Goal: Information Seeking & Learning: Learn about a topic

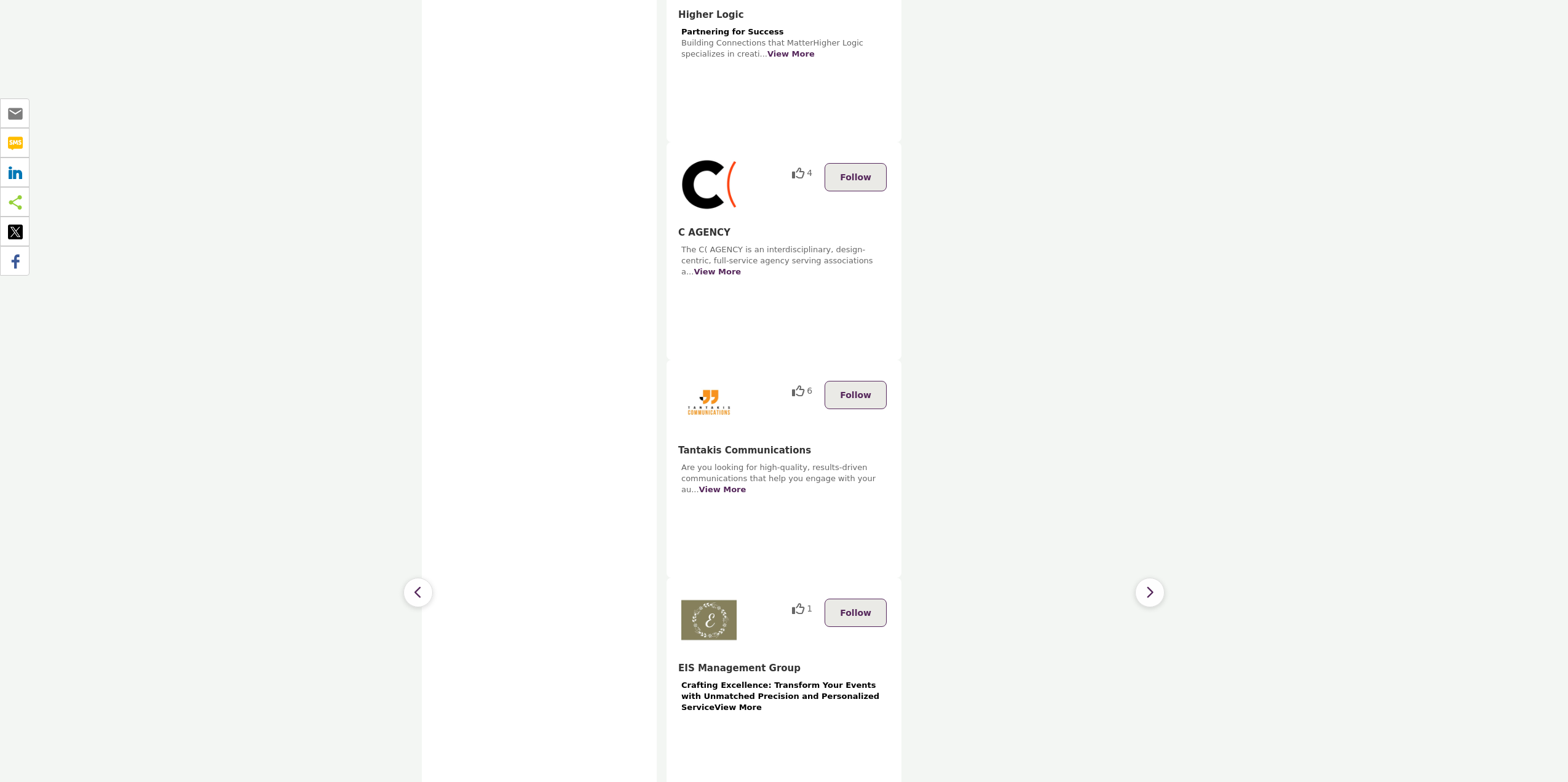
scroll to position [1292, 0]
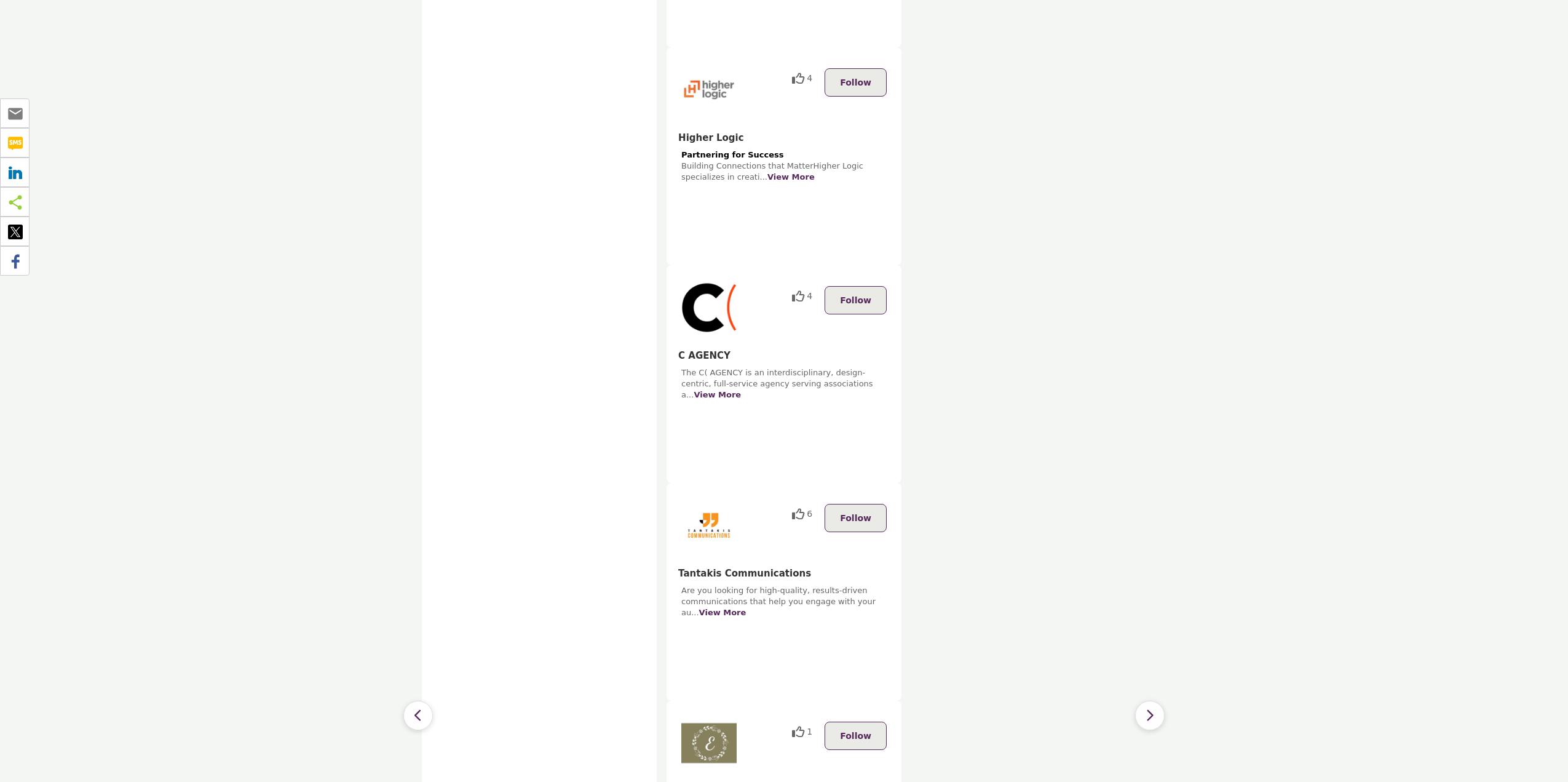
click at [1150, 708] on icon "button" at bounding box center [1149, 716] width 10 height 16
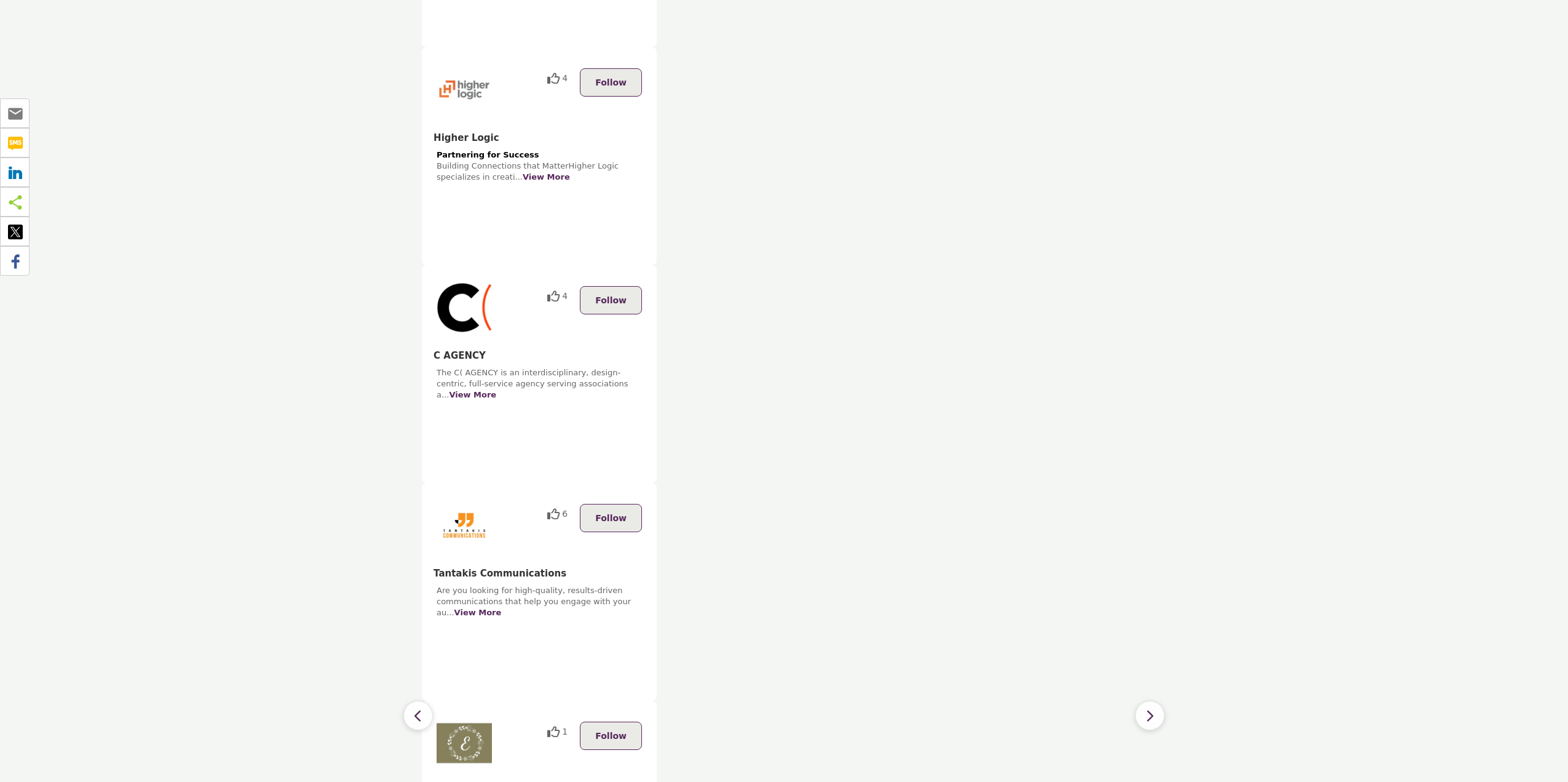
click at [1150, 708] on icon "button" at bounding box center [1149, 716] width 10 height 16
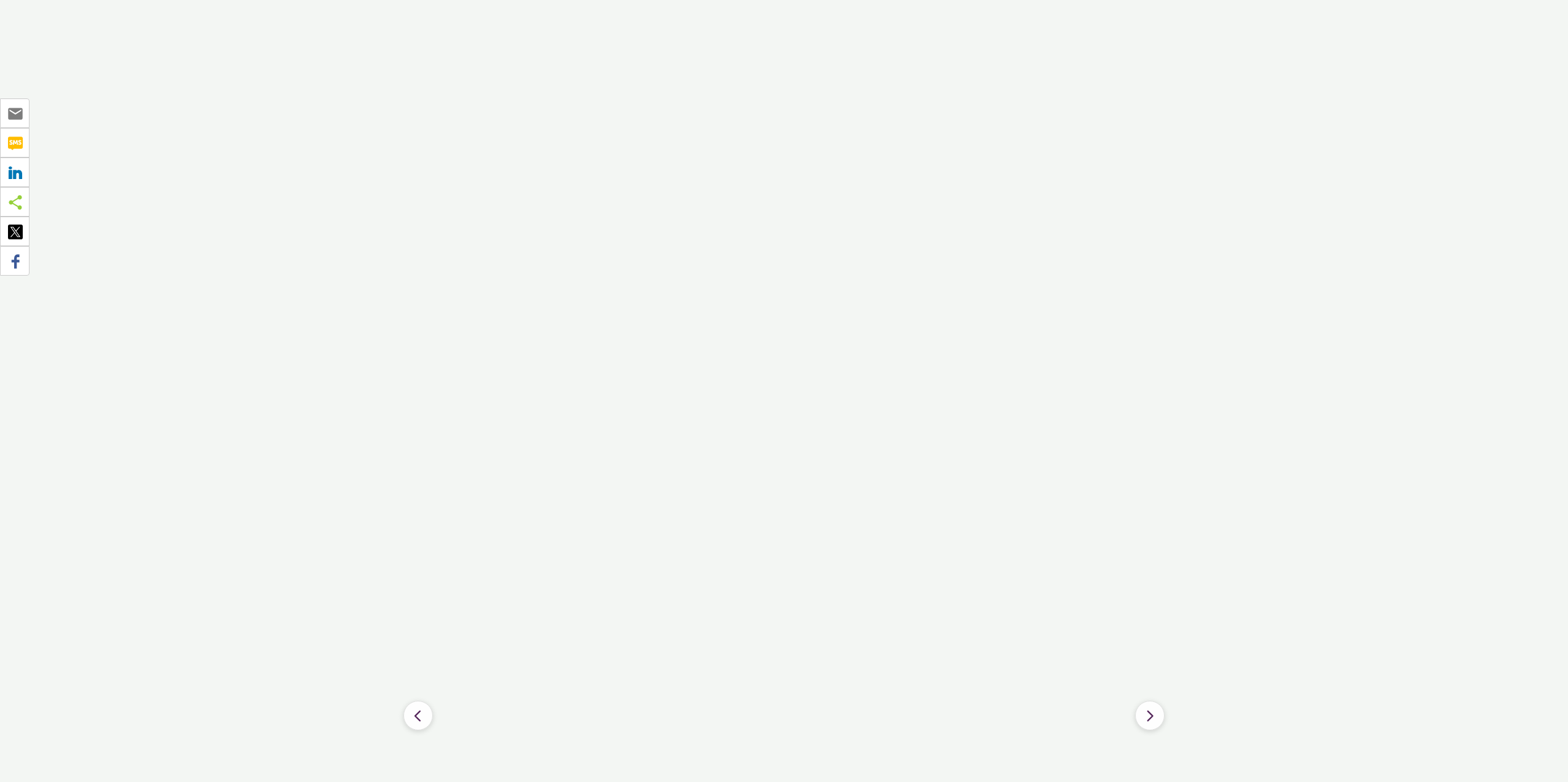
click at [426, 701] on button "button" at bounding box center [418, 715] width 29 height 29
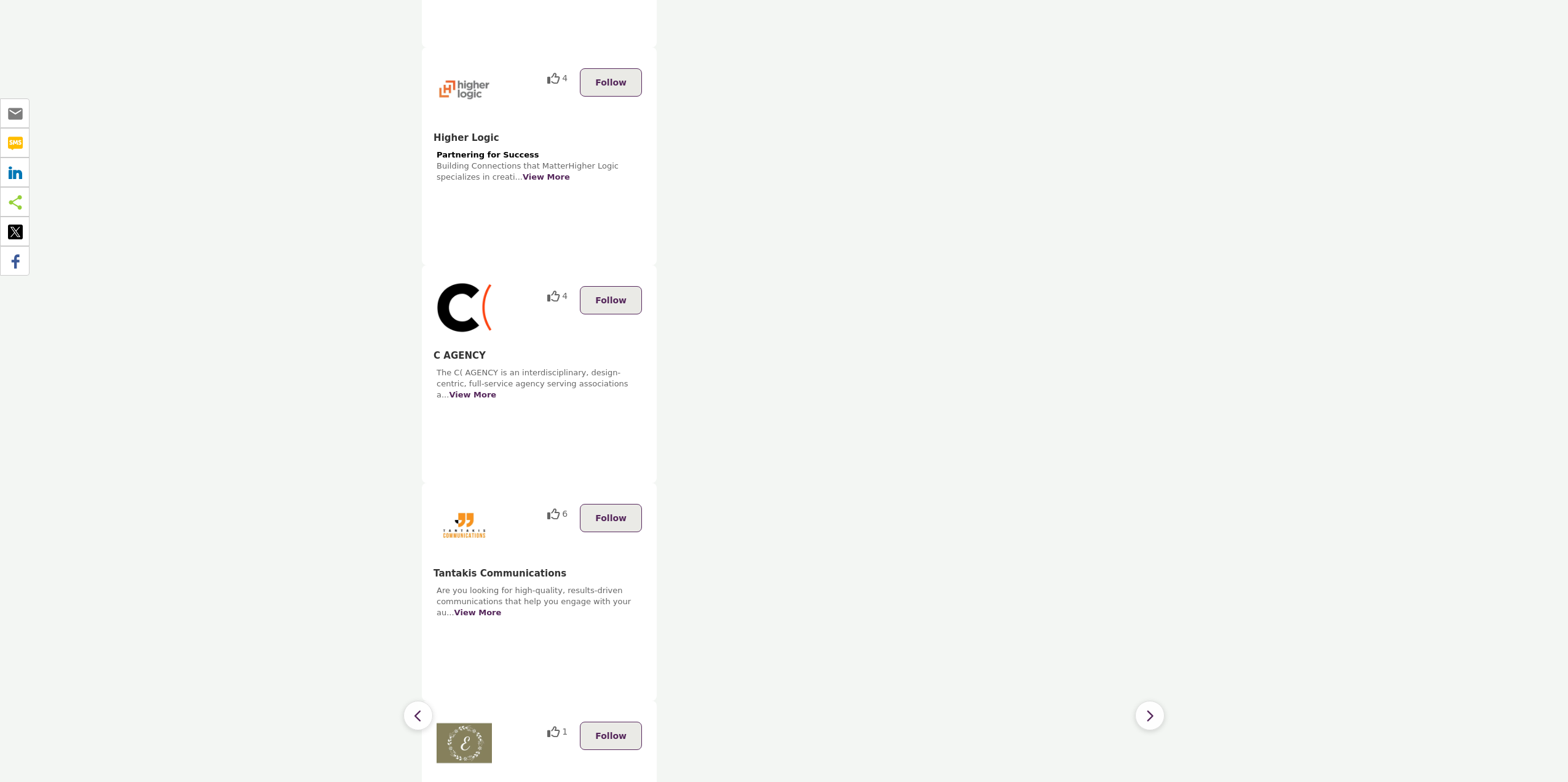
click at [426, 701] on button "button" at bounding box center [418, 715] width 29 height 29
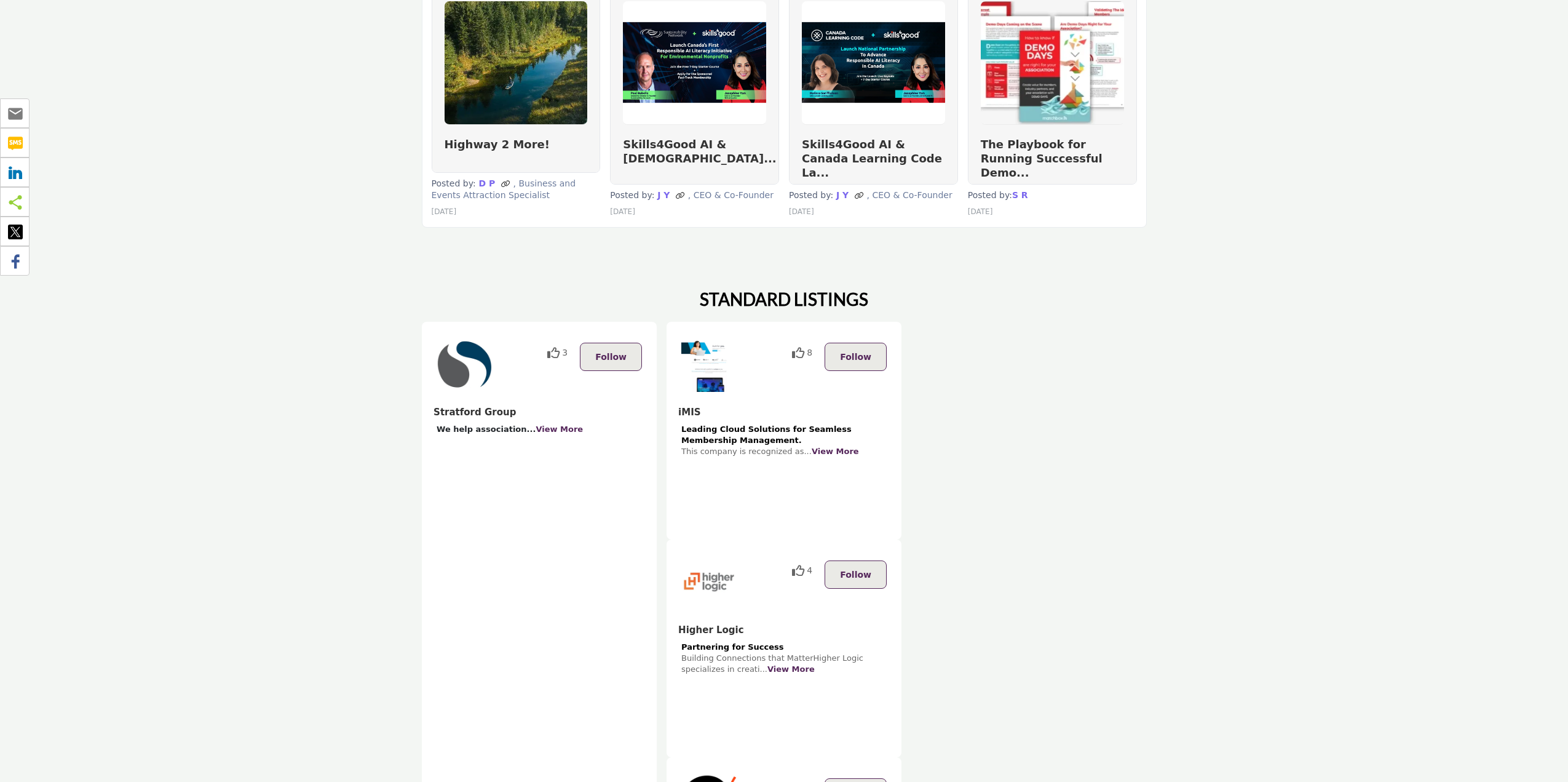
scroll to position [984, 0]
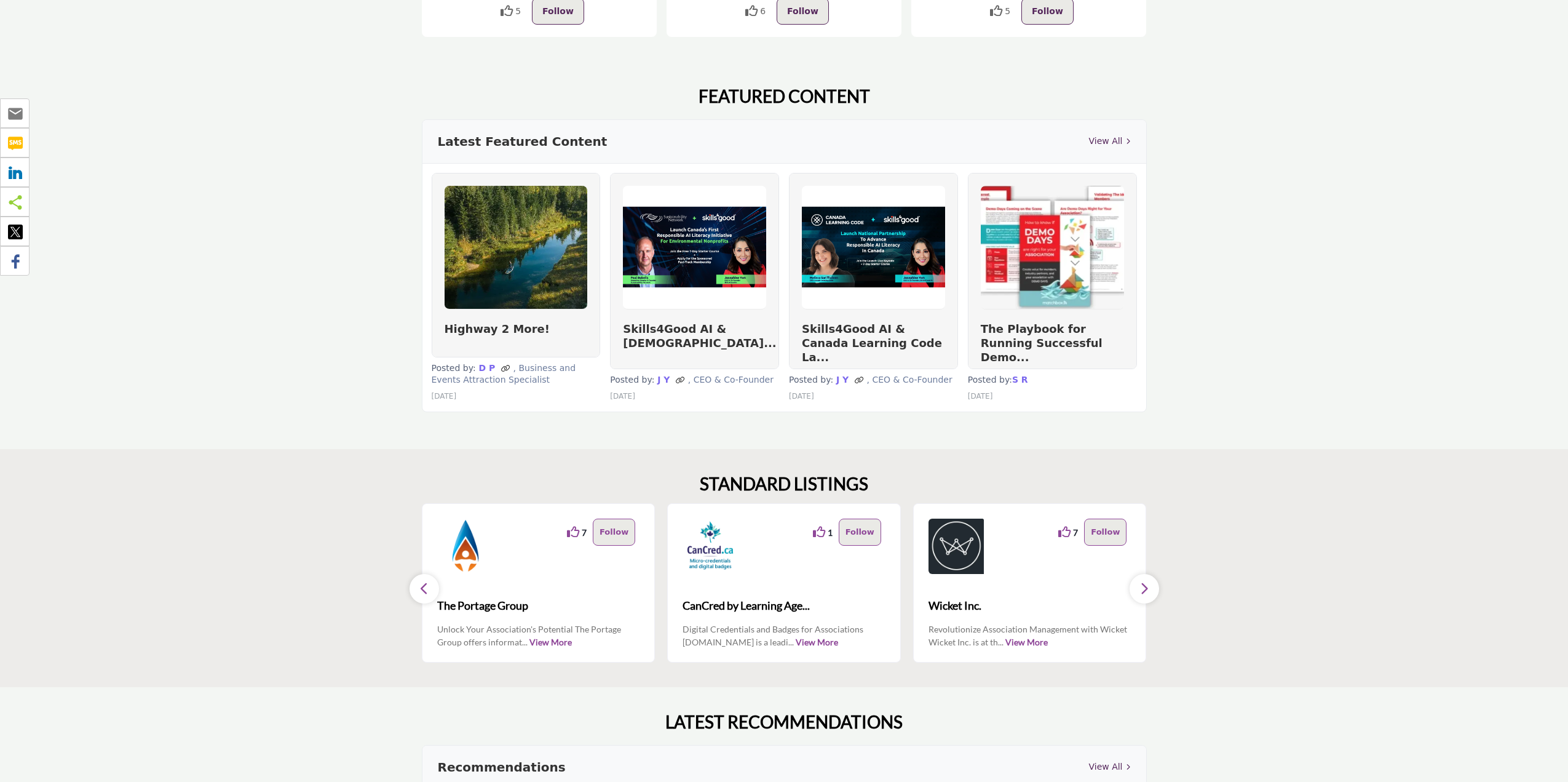
scroll to position [799, 0]
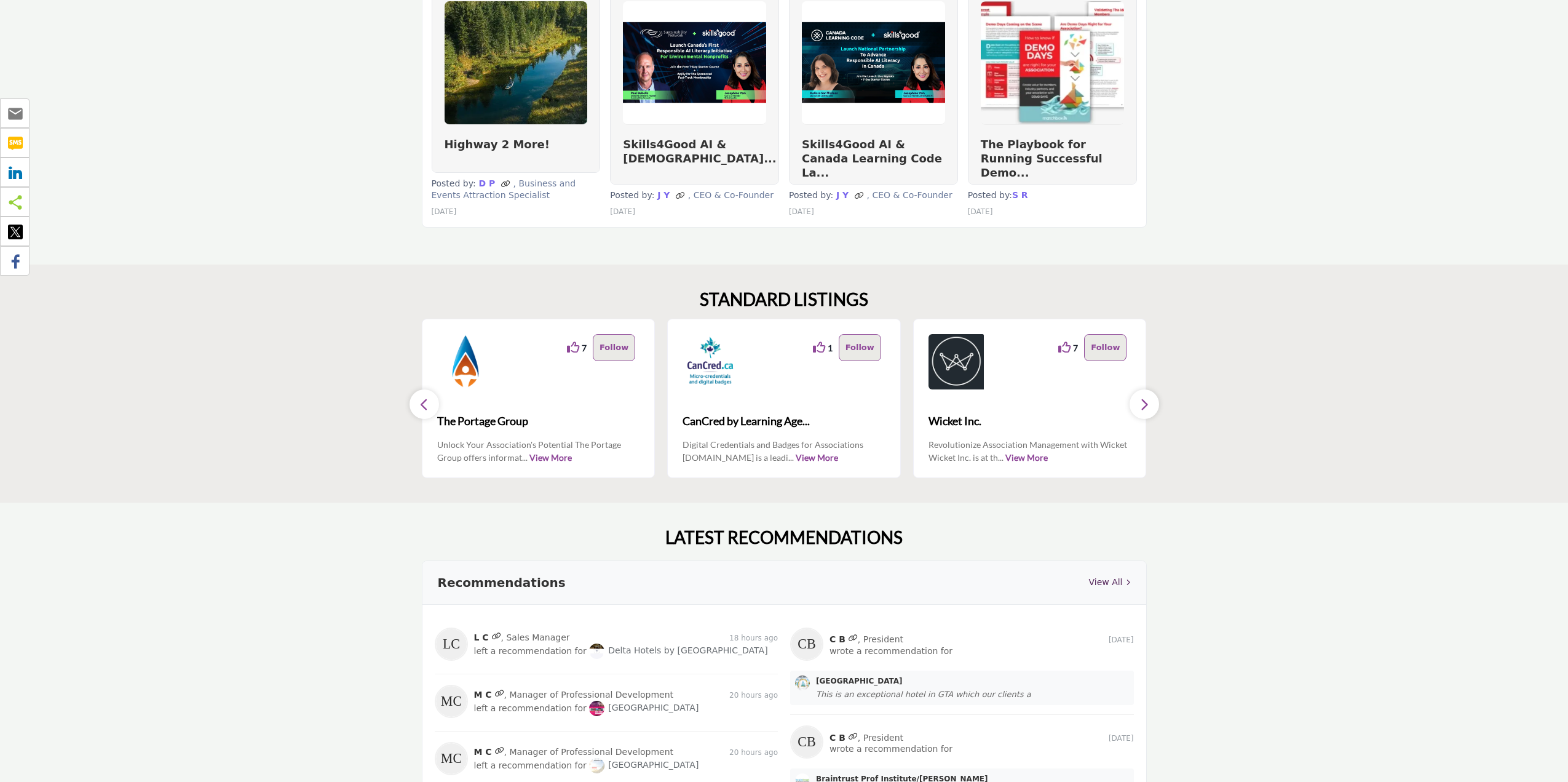
click at [1149, 394] on button "button" at bounding box center [1144, 404] width 29 height 29
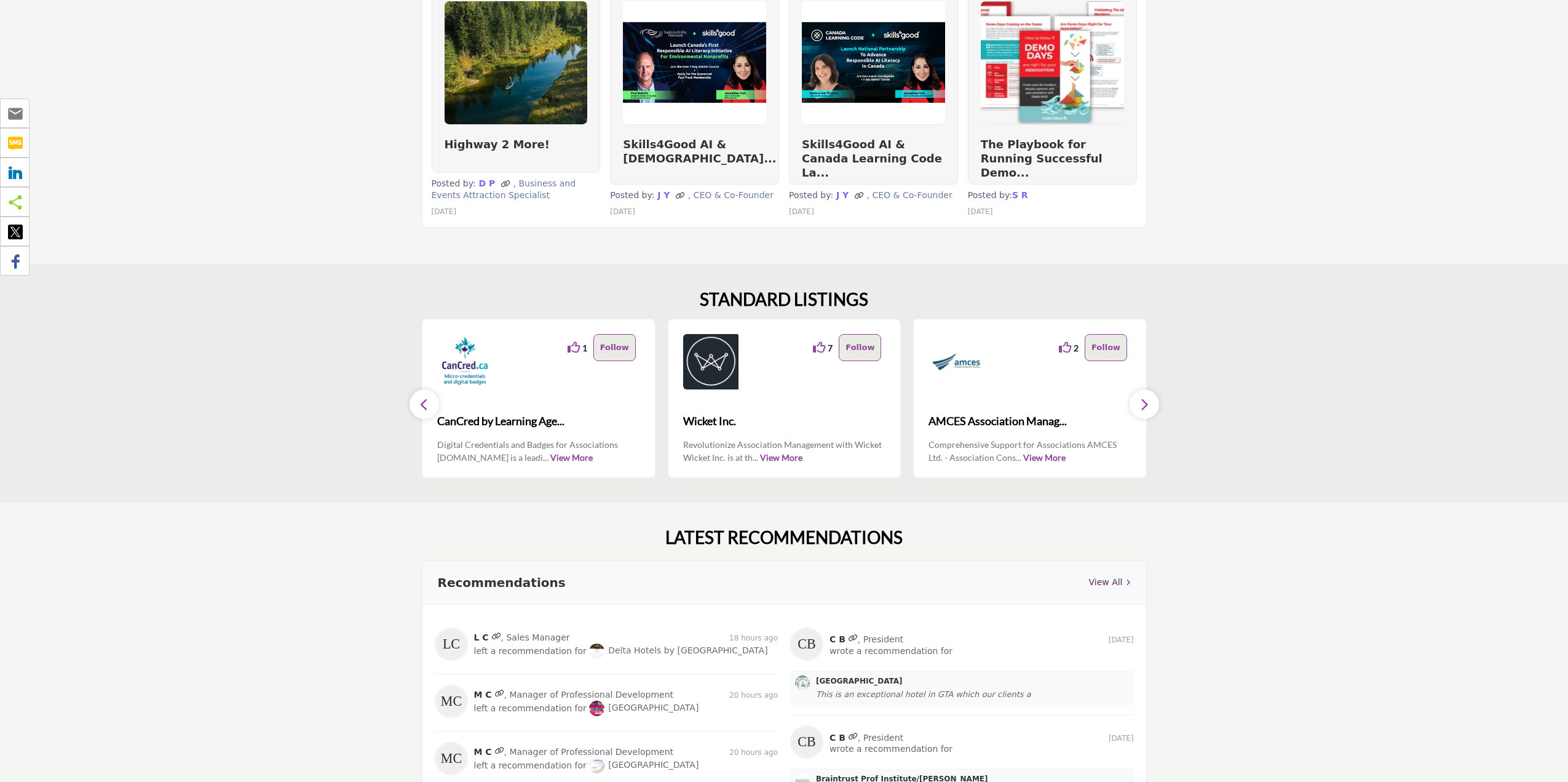
click at [1149, 394] on button "button" at bounding box center [1144, 404] width 29 height 29
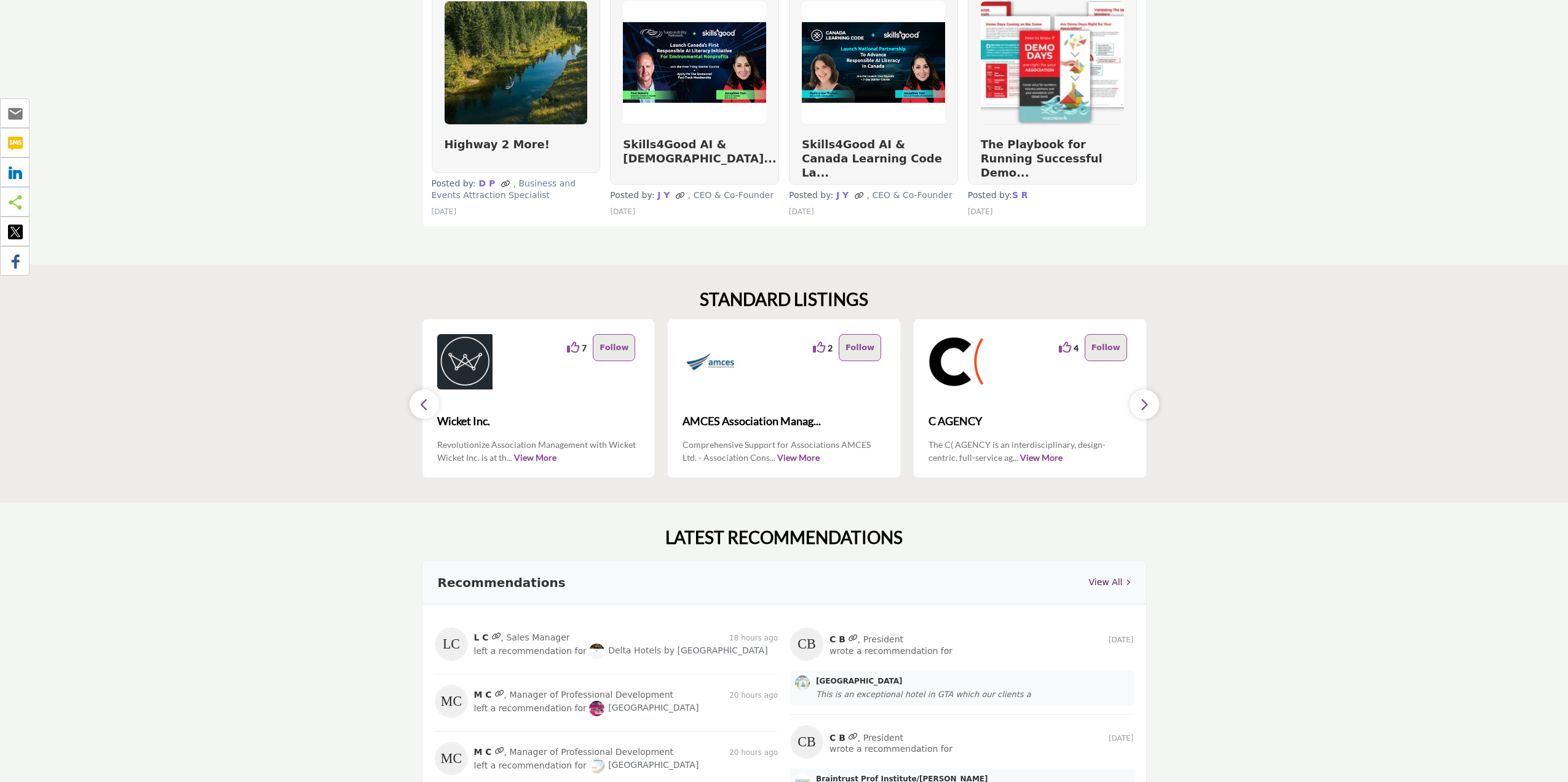
click at [1149, 394] on button "button" at bounding box center [1144, 404] width 29 height 29
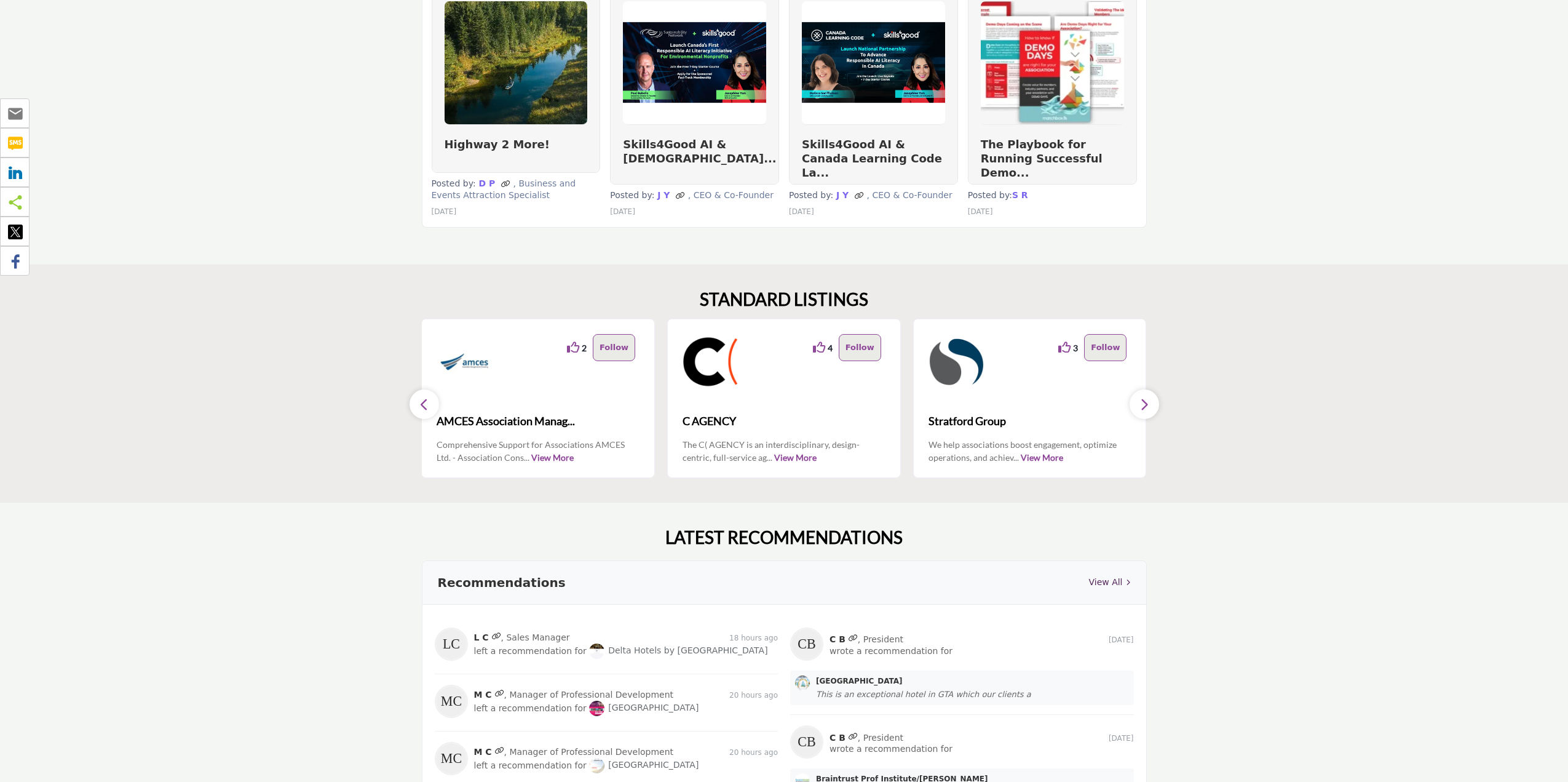
click at [1149, 394] on button "button" at bounding box center [1144, 404] width 29 height 29
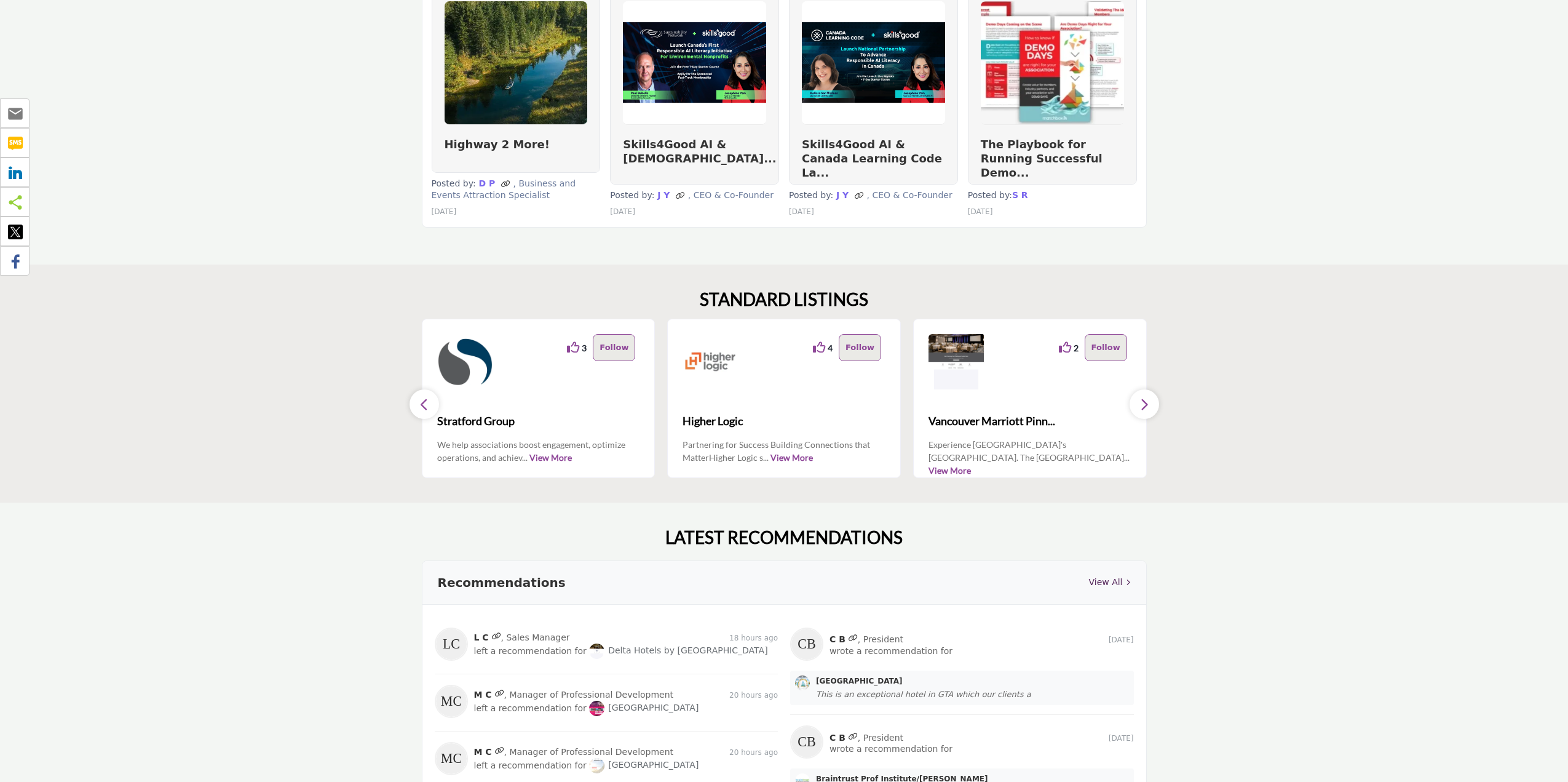
click at [1149, 394] on button "button" at bounding box center [1144, 404] width 29 height 29
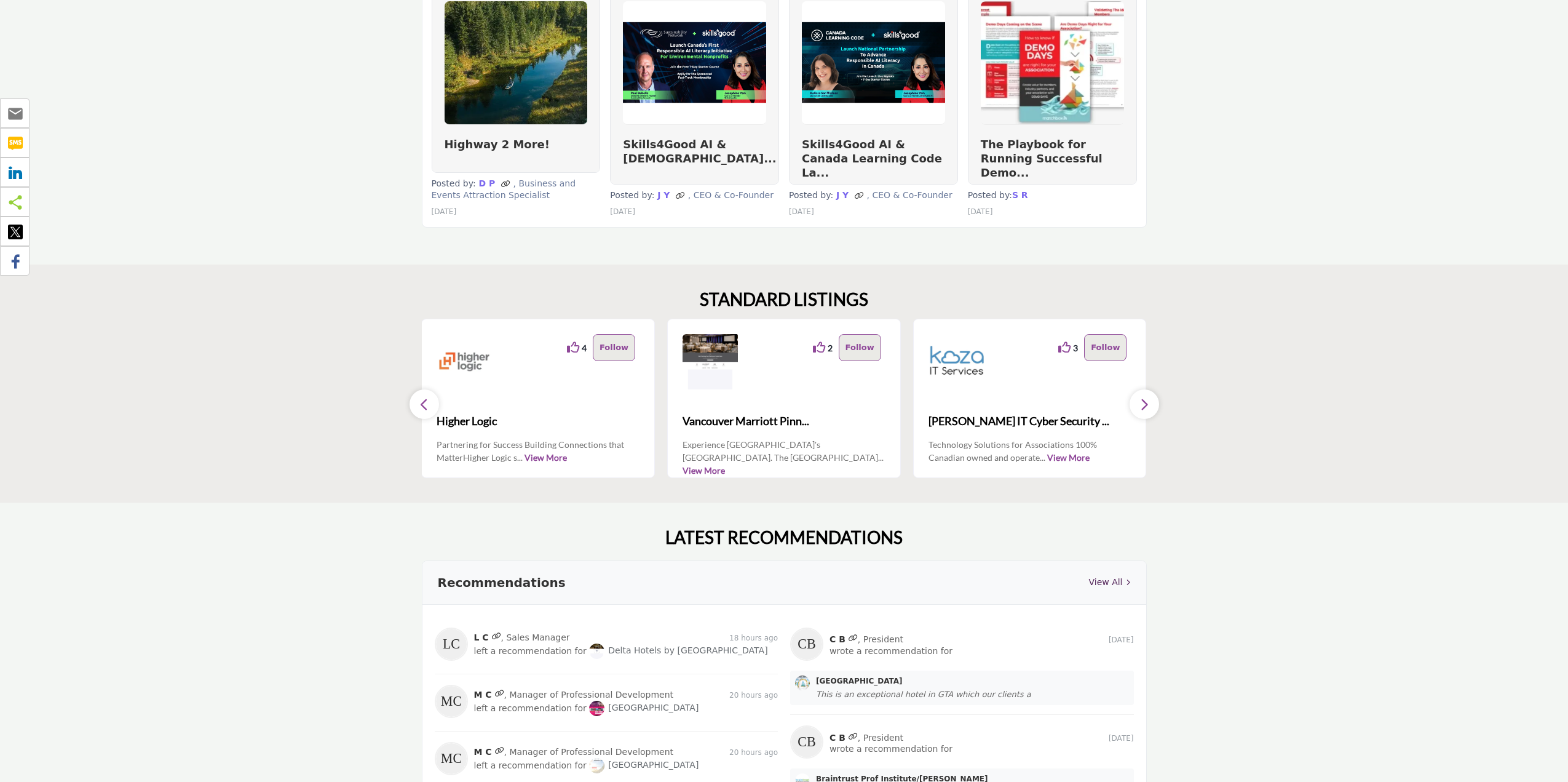
click at [1149, 394] on button "button" at bounding box center [1144, 404] width 29 height 29
click at [426, 397] on icon "button" at bounding box center [424, 405] width 10 height 16
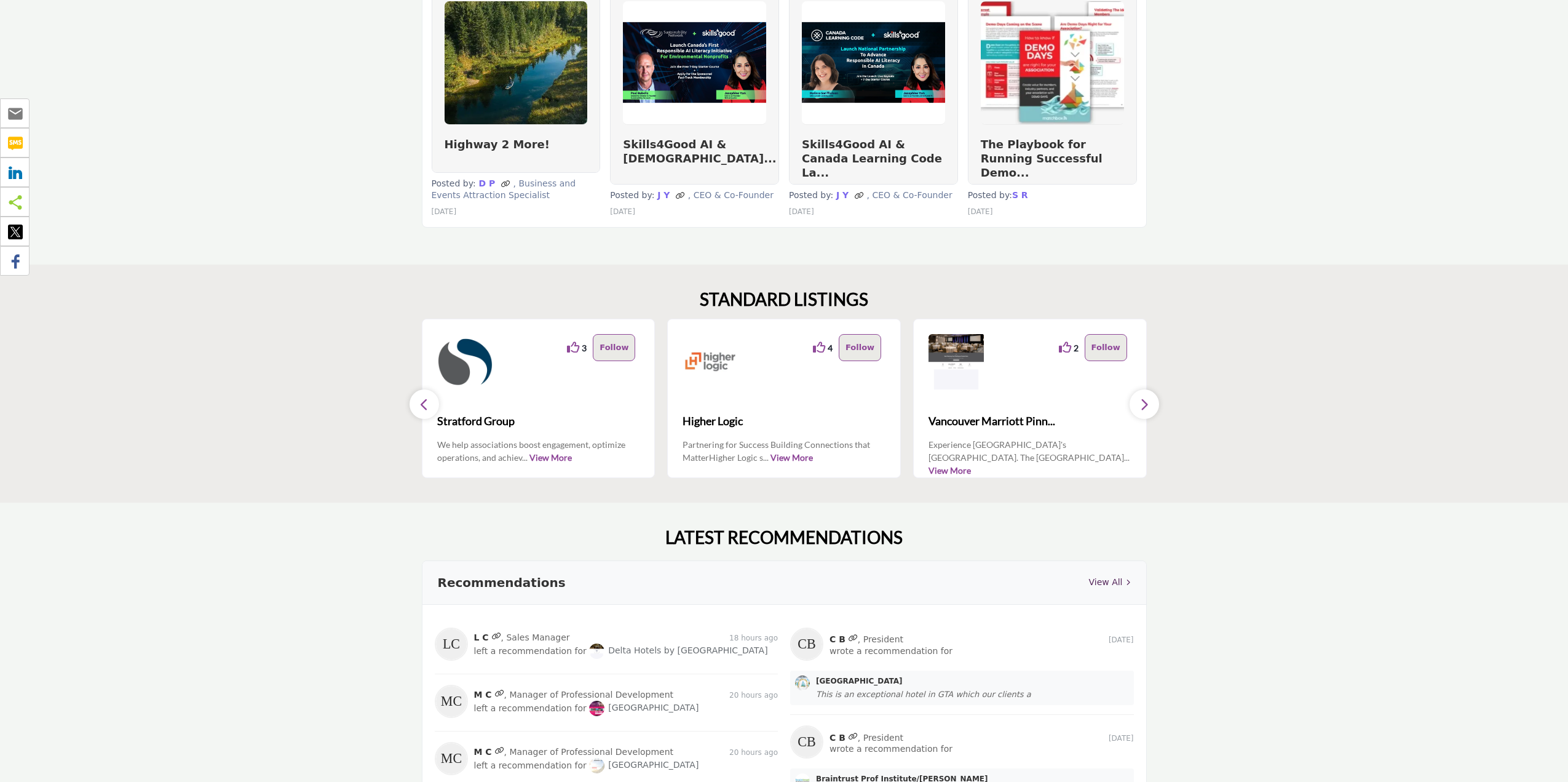
click at [426, 397] on icon "button" at bounding box center [424, 405] width 10 height 16
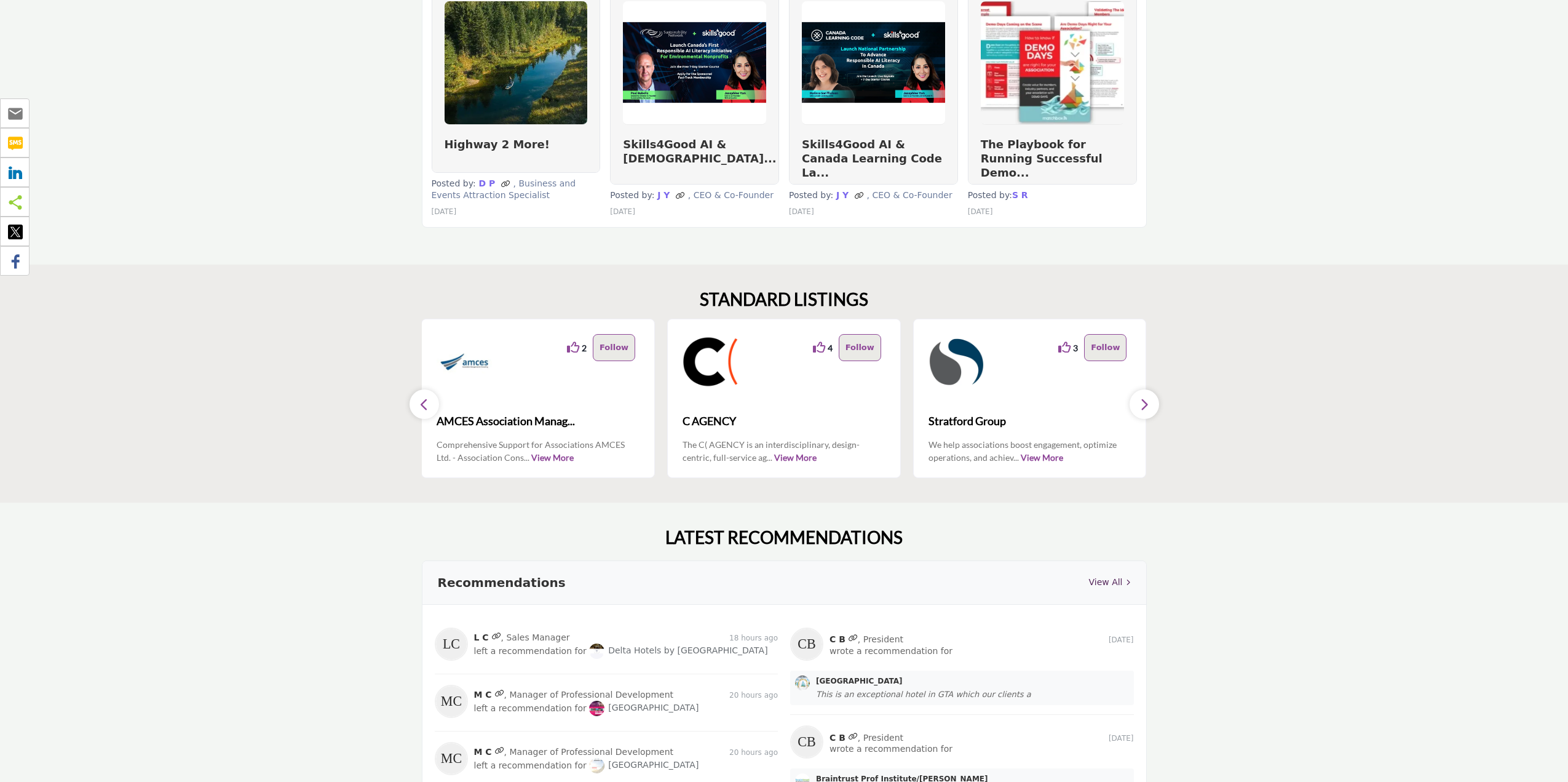
click at [426, 397] on icon "button" at bounding box center [424, 405] width 10 height 16
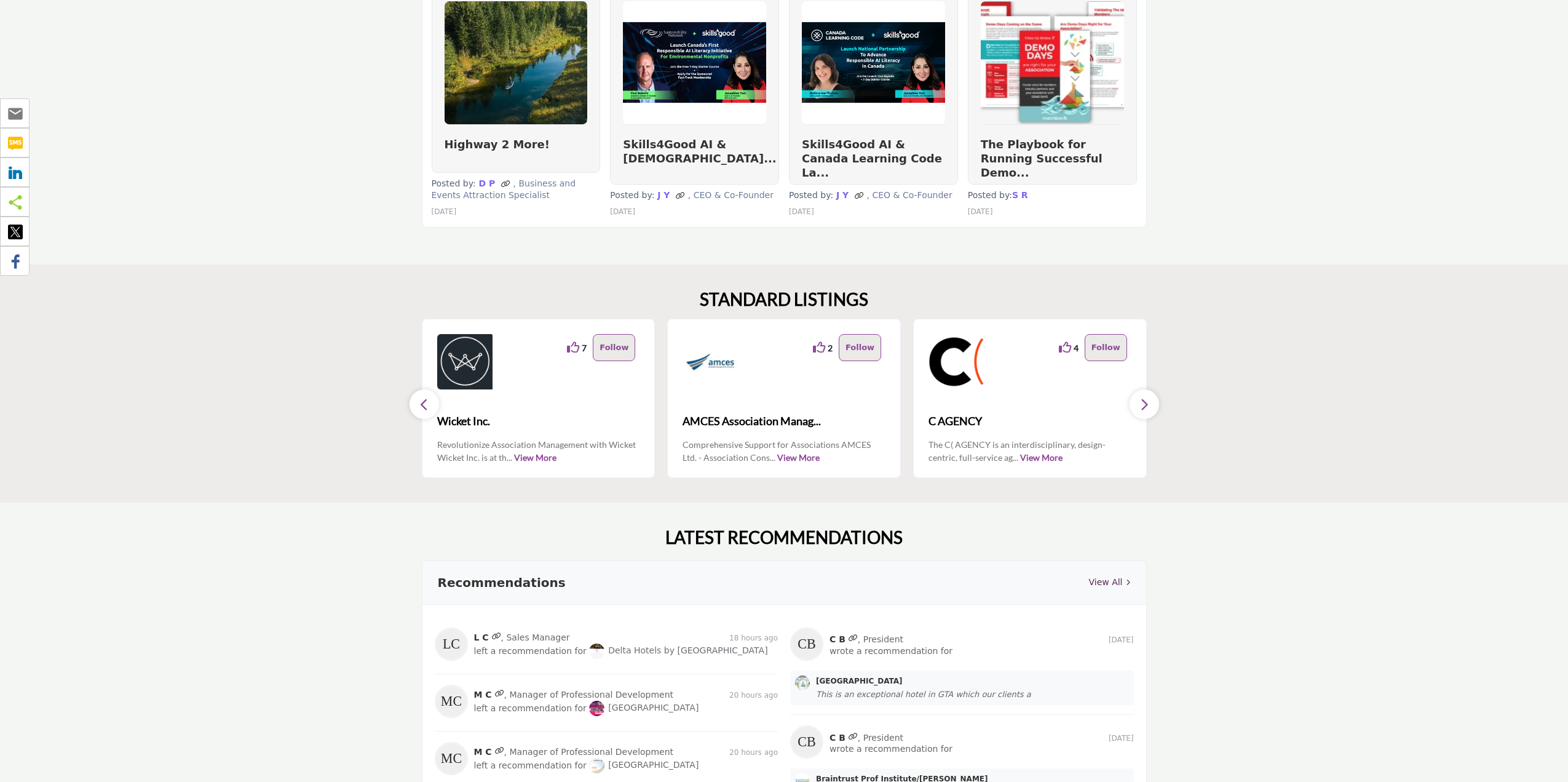
click at [426, 397] on icon "button" at bounding box center [424, 405] width 10 height 16
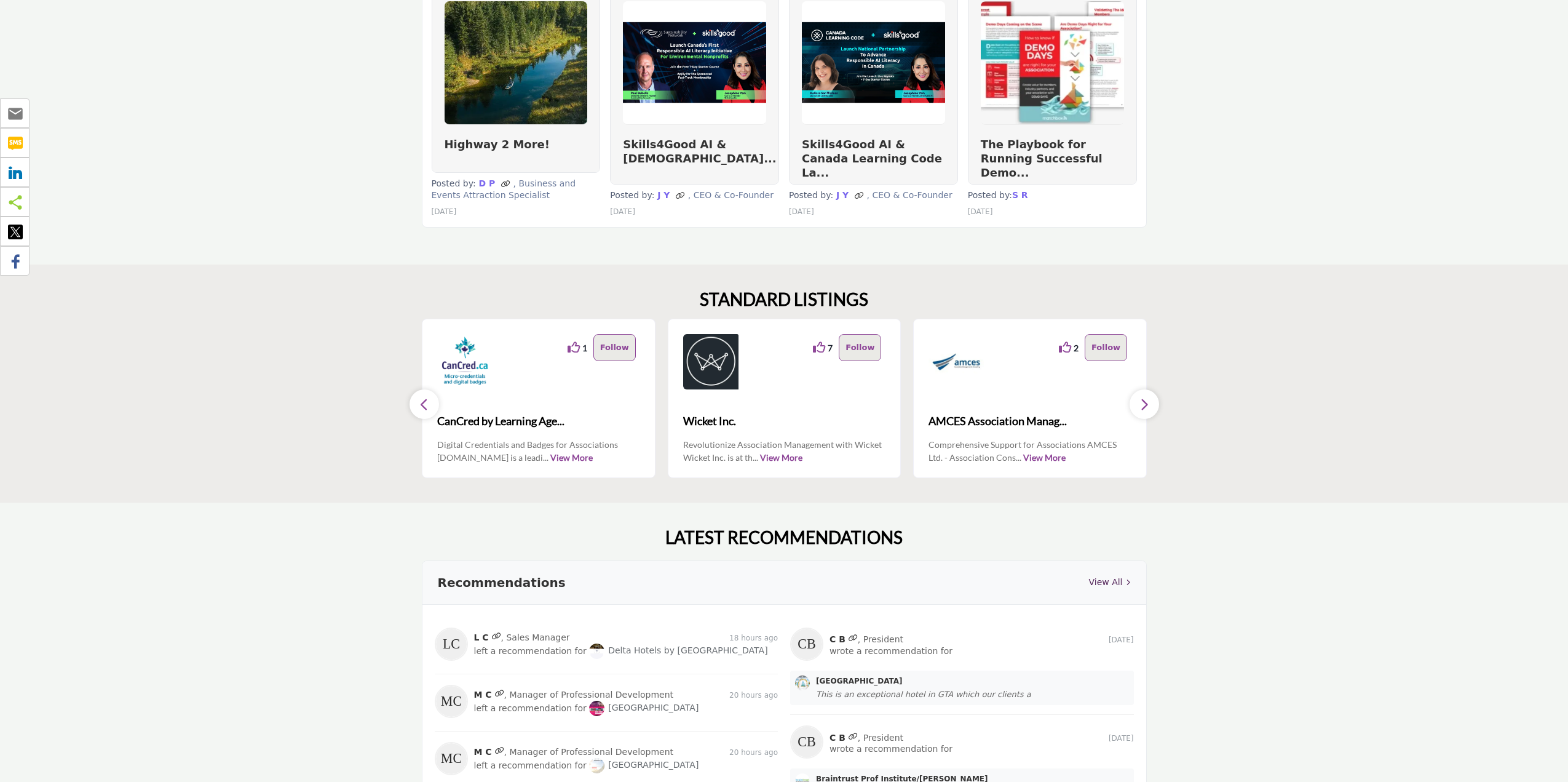
click at [426, 397] on icon "button" at bounding box center [424, 405] width 10 height 16
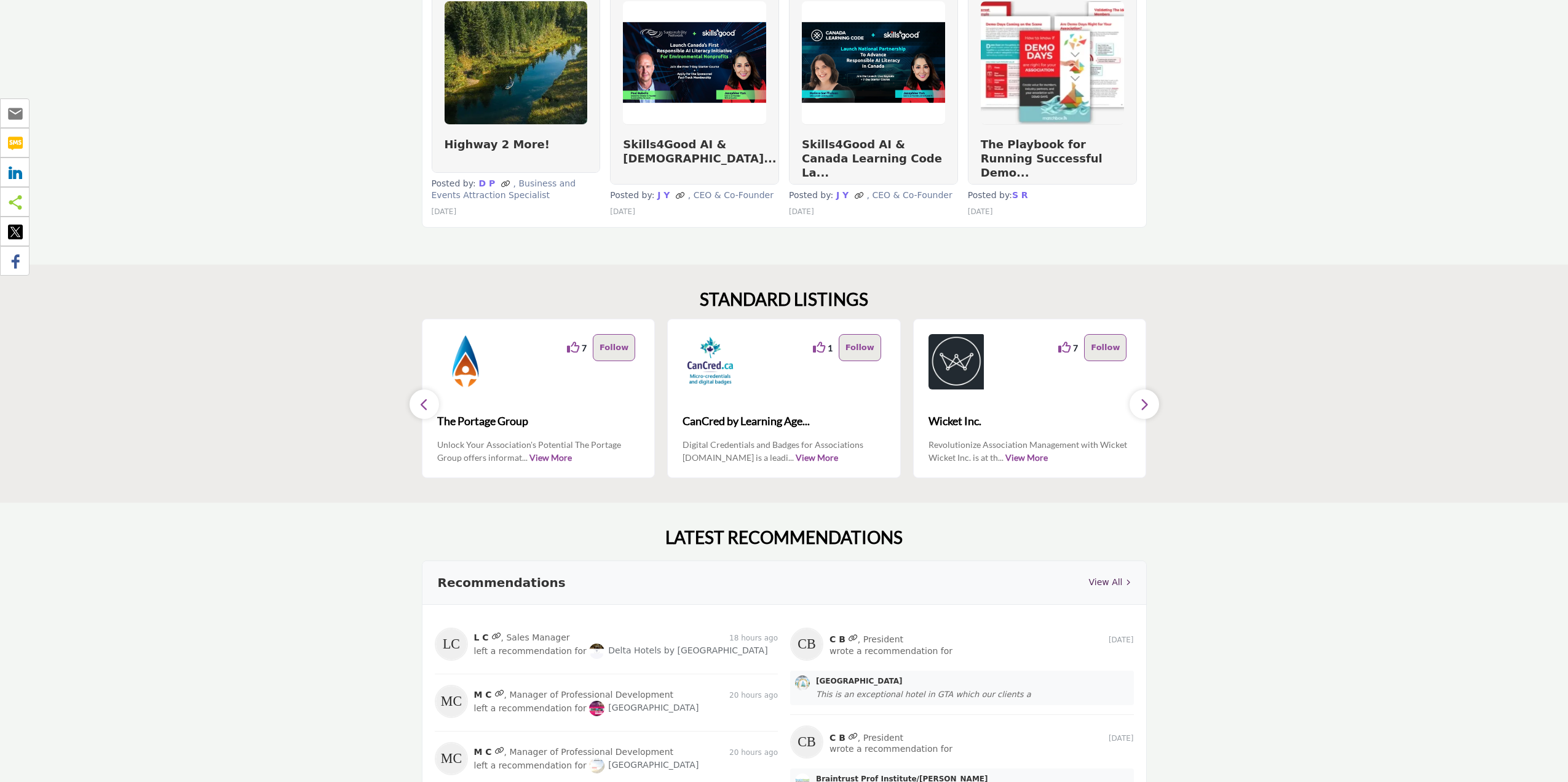
click at [426, 397] on icon "button" at bounding box center [424, 405] width 10 height 16
click at [239, 342] on section "STANDARD LISTINGS 7 7 1" at bounding box center [784, 383] width 1568 height 238
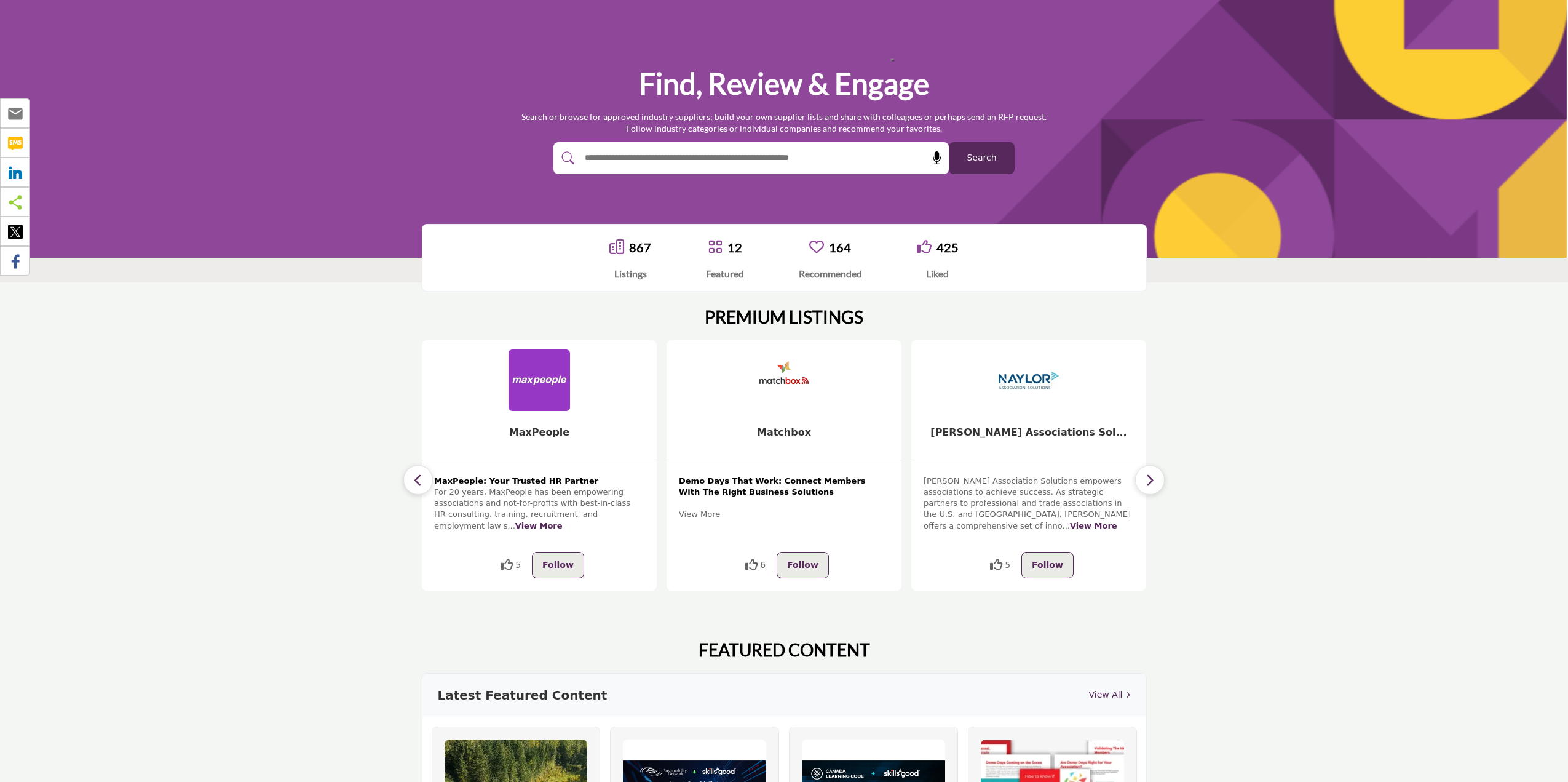
scroll to position [0, 0]
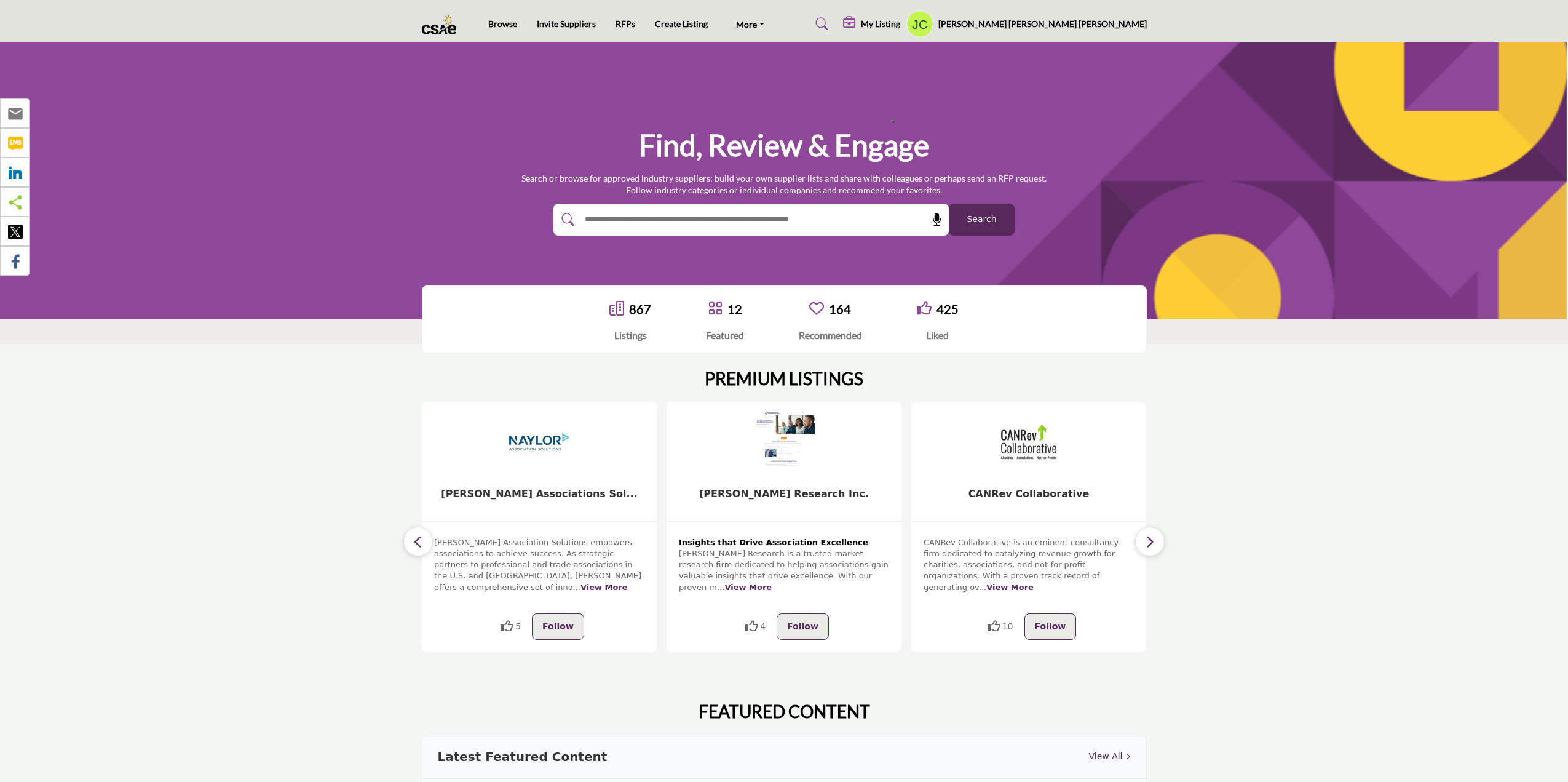
click at [1144, 535] on button "button" at bounding box center [1150, 541] width 29 height 29
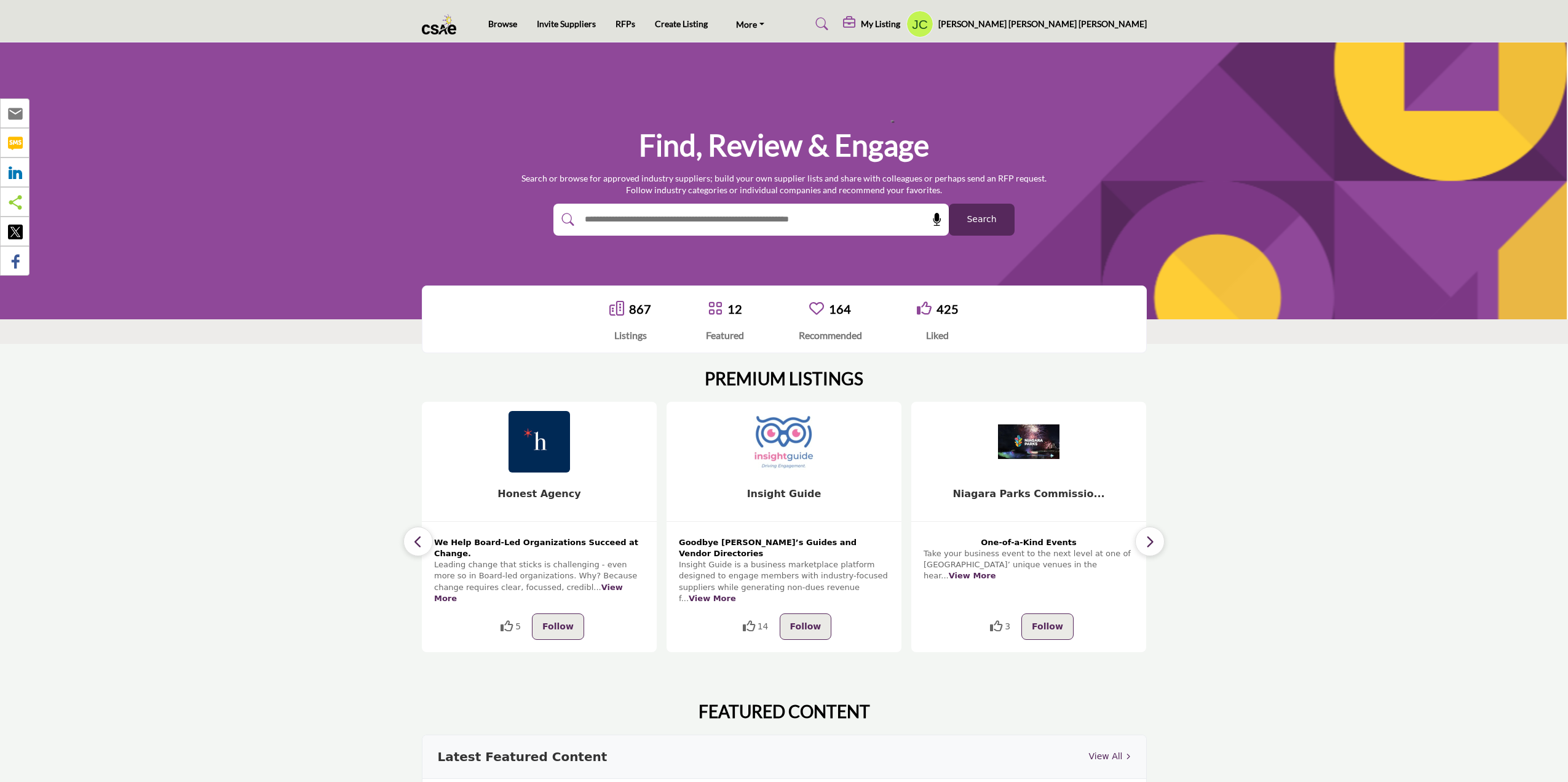
click at [1144, 535] on button "button" at bounding box center [1150, 541] width 29 height 29
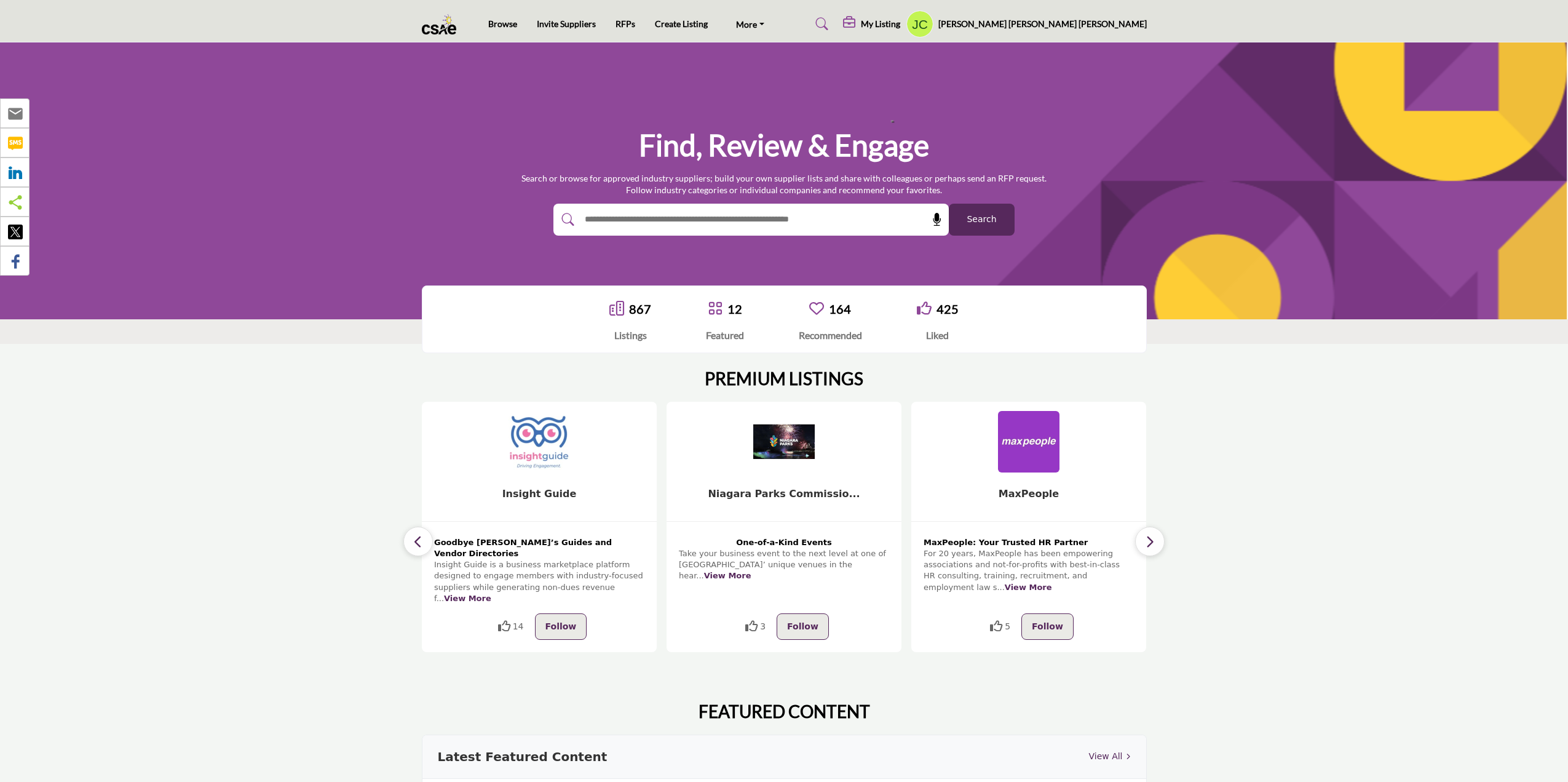
click at [1144, 535] on button "button" at bounding box center [1150, 541] width 29 height 29
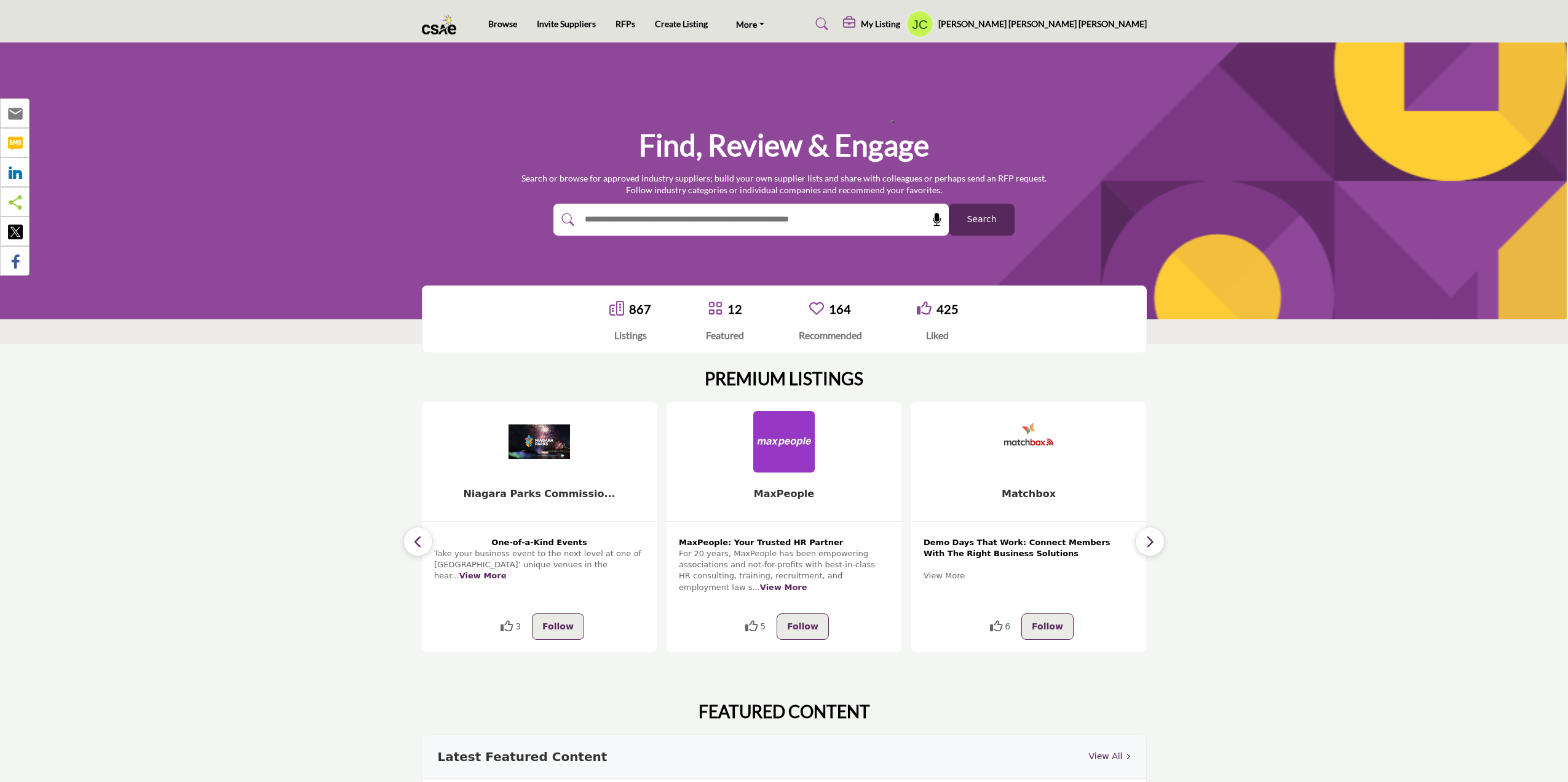
click at [1144, 535] on button "button" at bounding box center [1150, 541] width 29 height 29
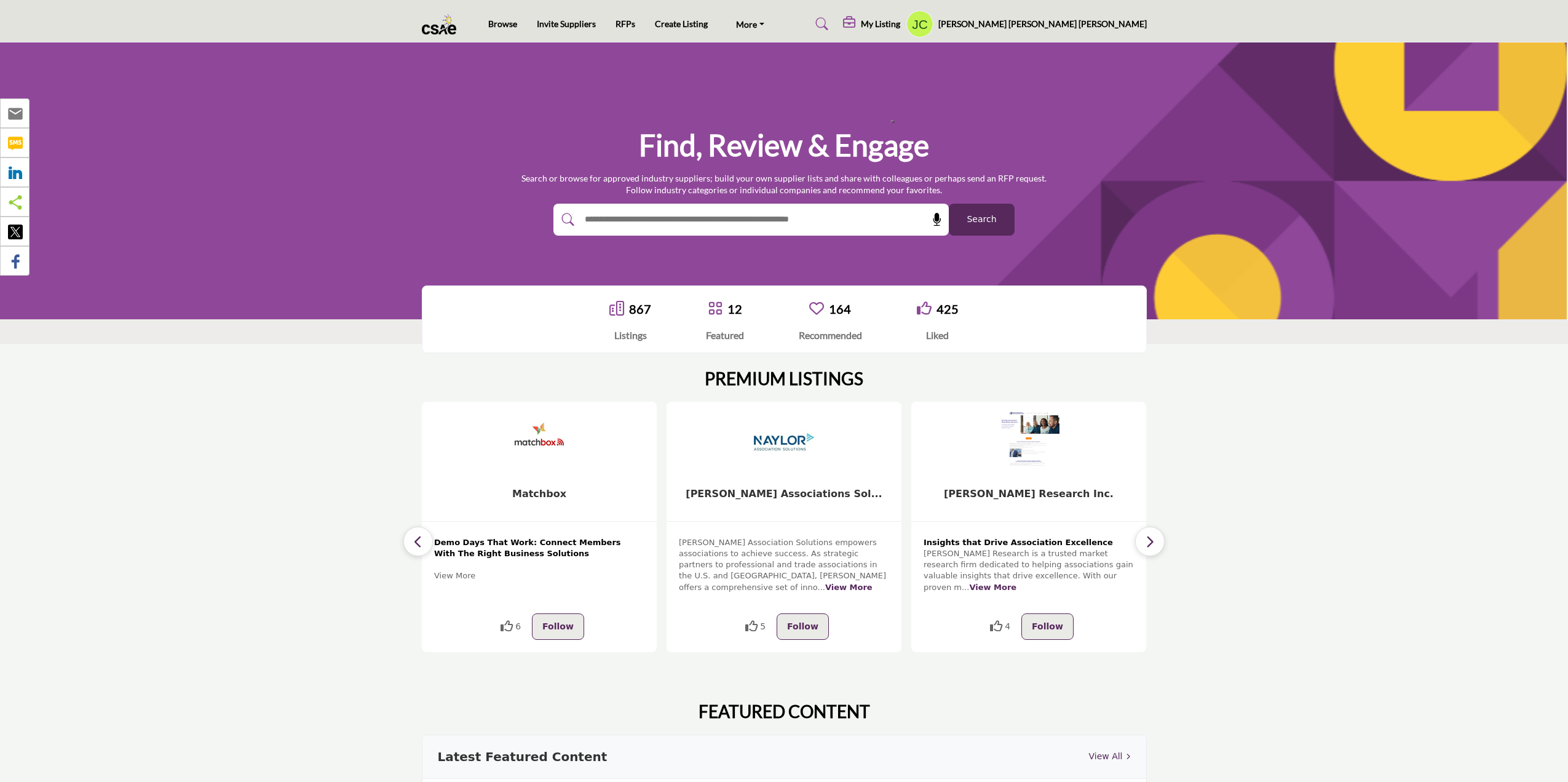
click at [1147, 539] on icon "button" at bounding box center [1149, 542] width 10 height 16
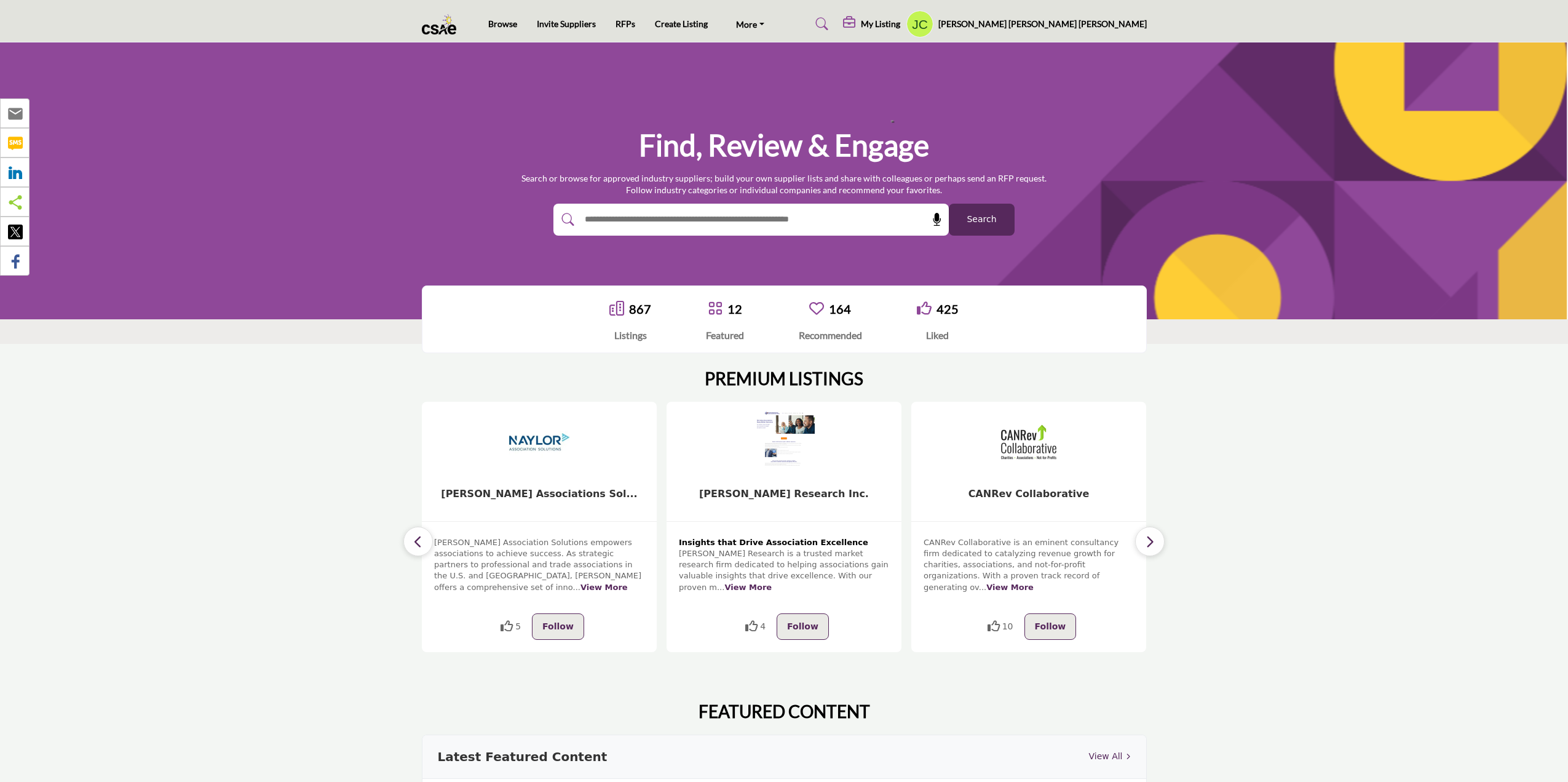
click at [1147, 539] on icon "button" at bounding box center [1149, 542] width 10 height 16
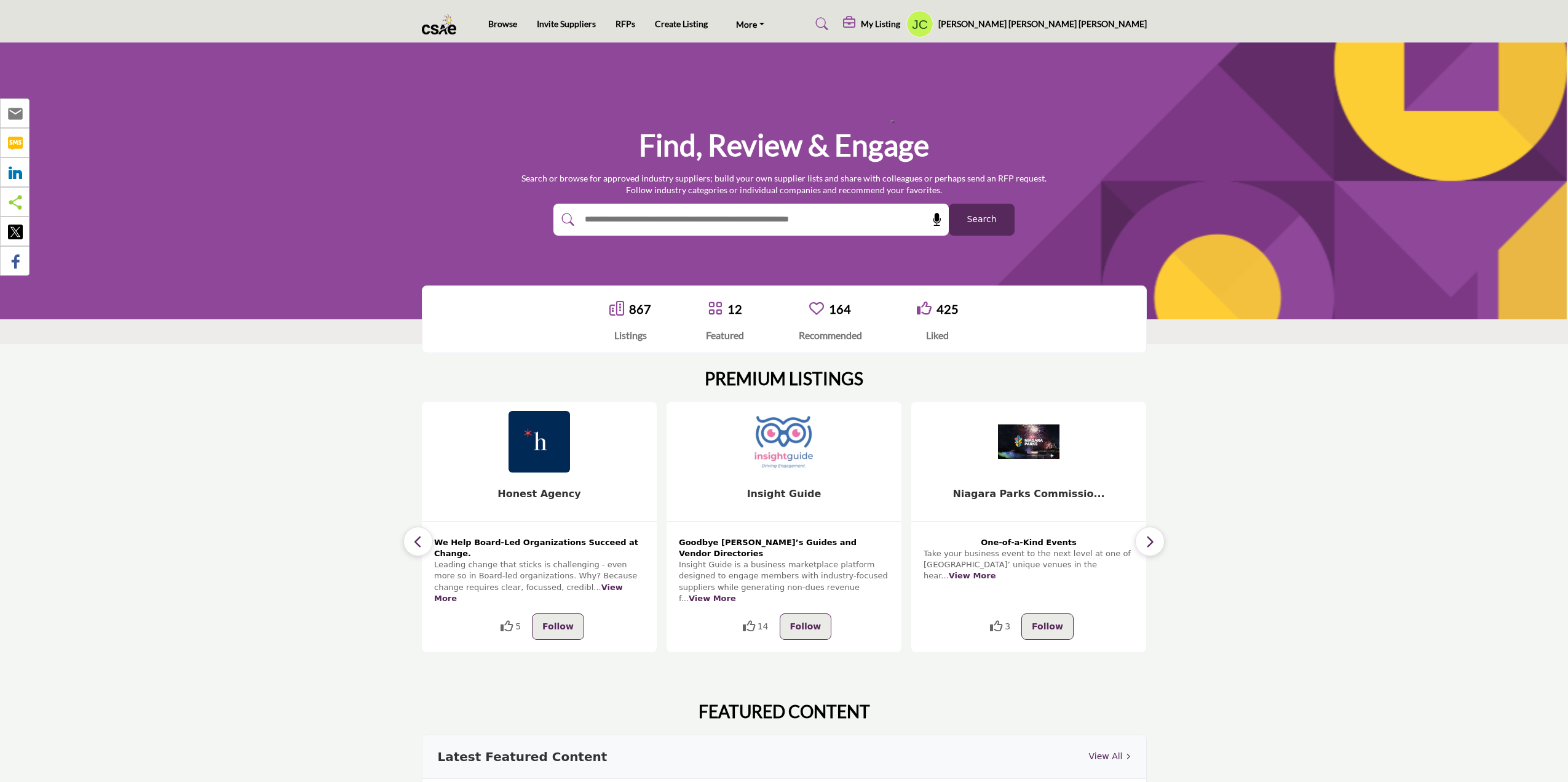
click at [1147, 539] on icon "button" at bounding box center [1149, 542] width 10 height 16
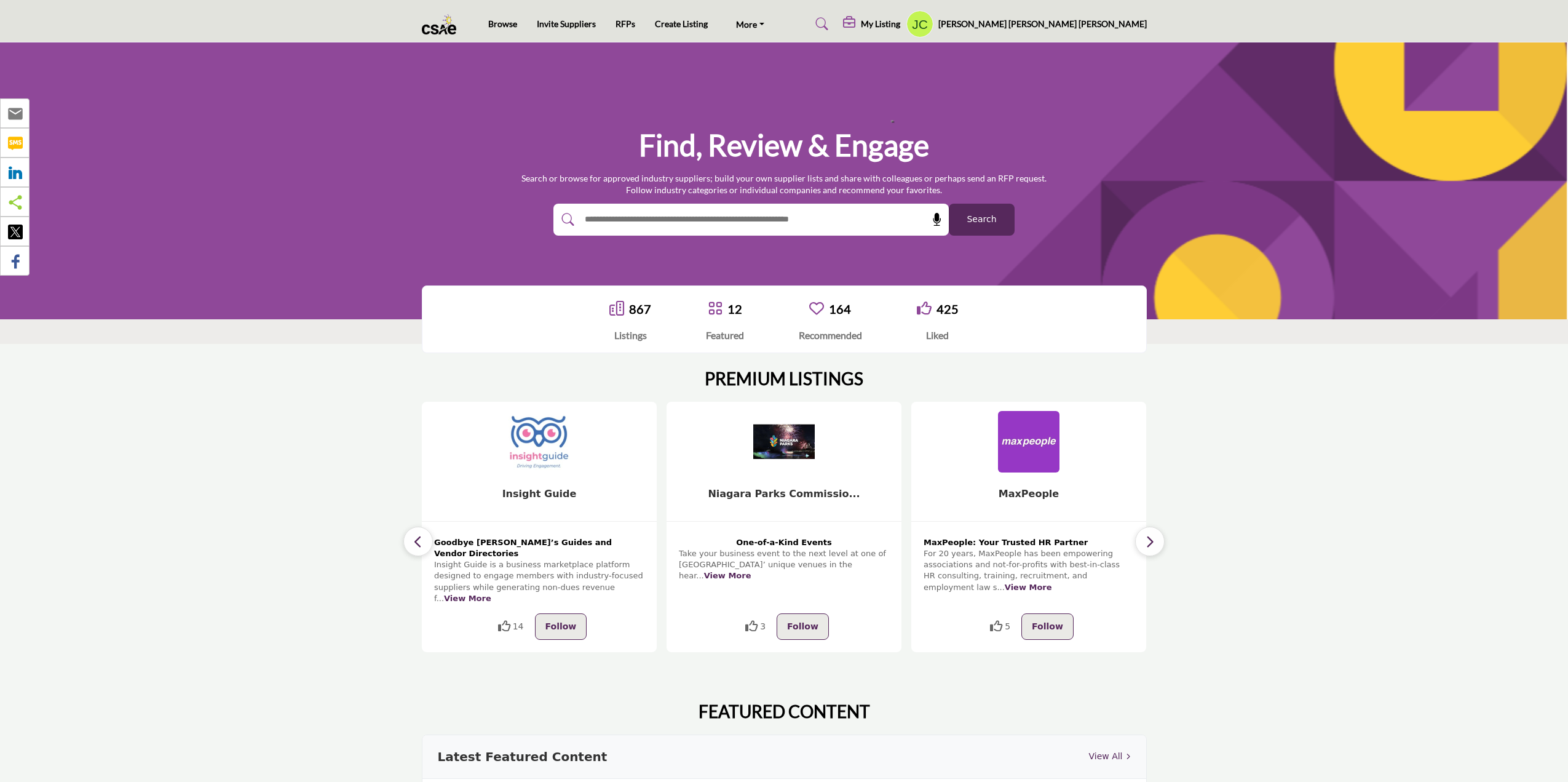
click at [1147, 539] on icon "button" at bounding box center [1149, 542] width 10 height 16
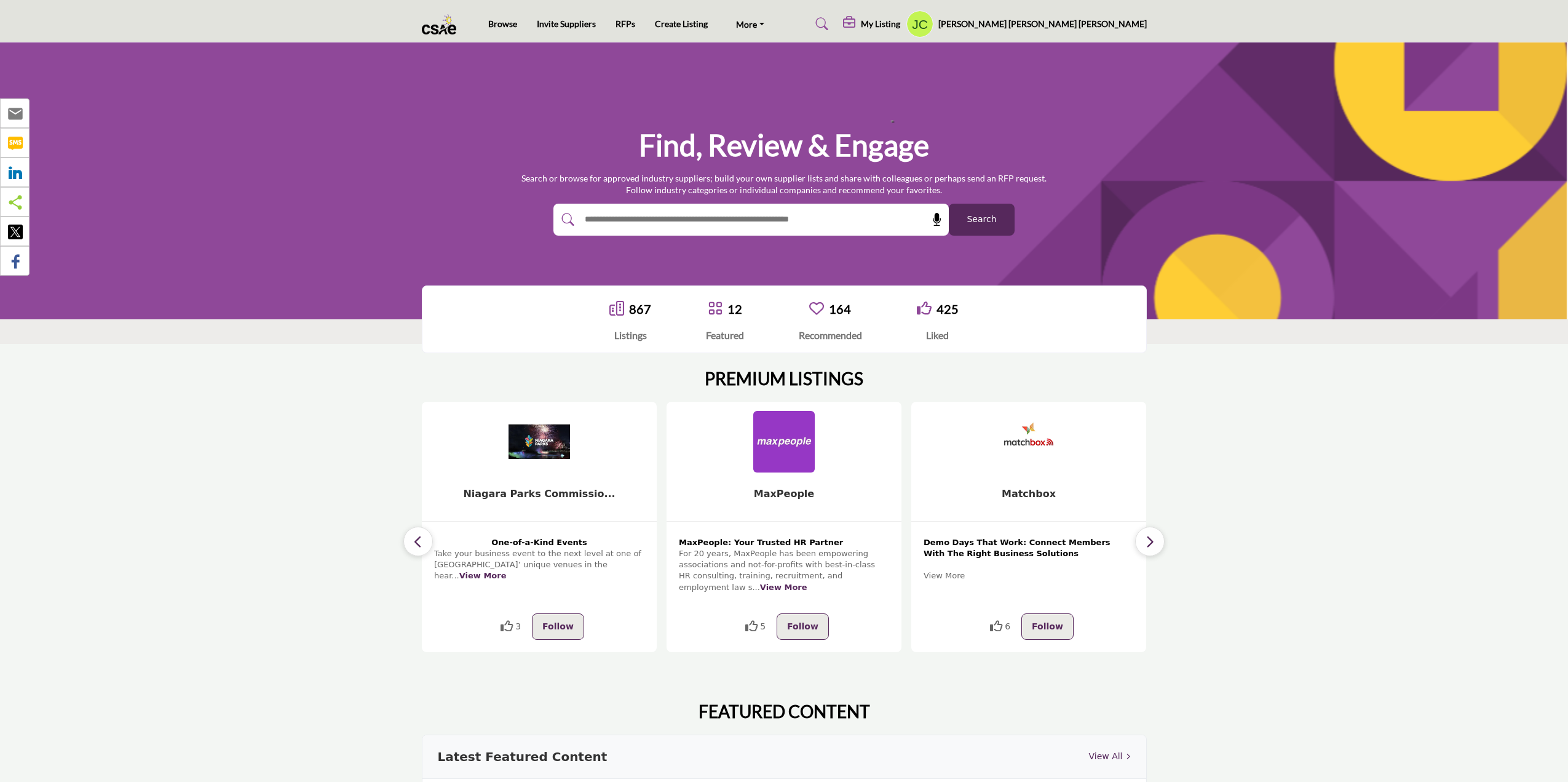
click at [1147, 539] on icon "button" at bounding box center [1149, 542] width 10 height 16
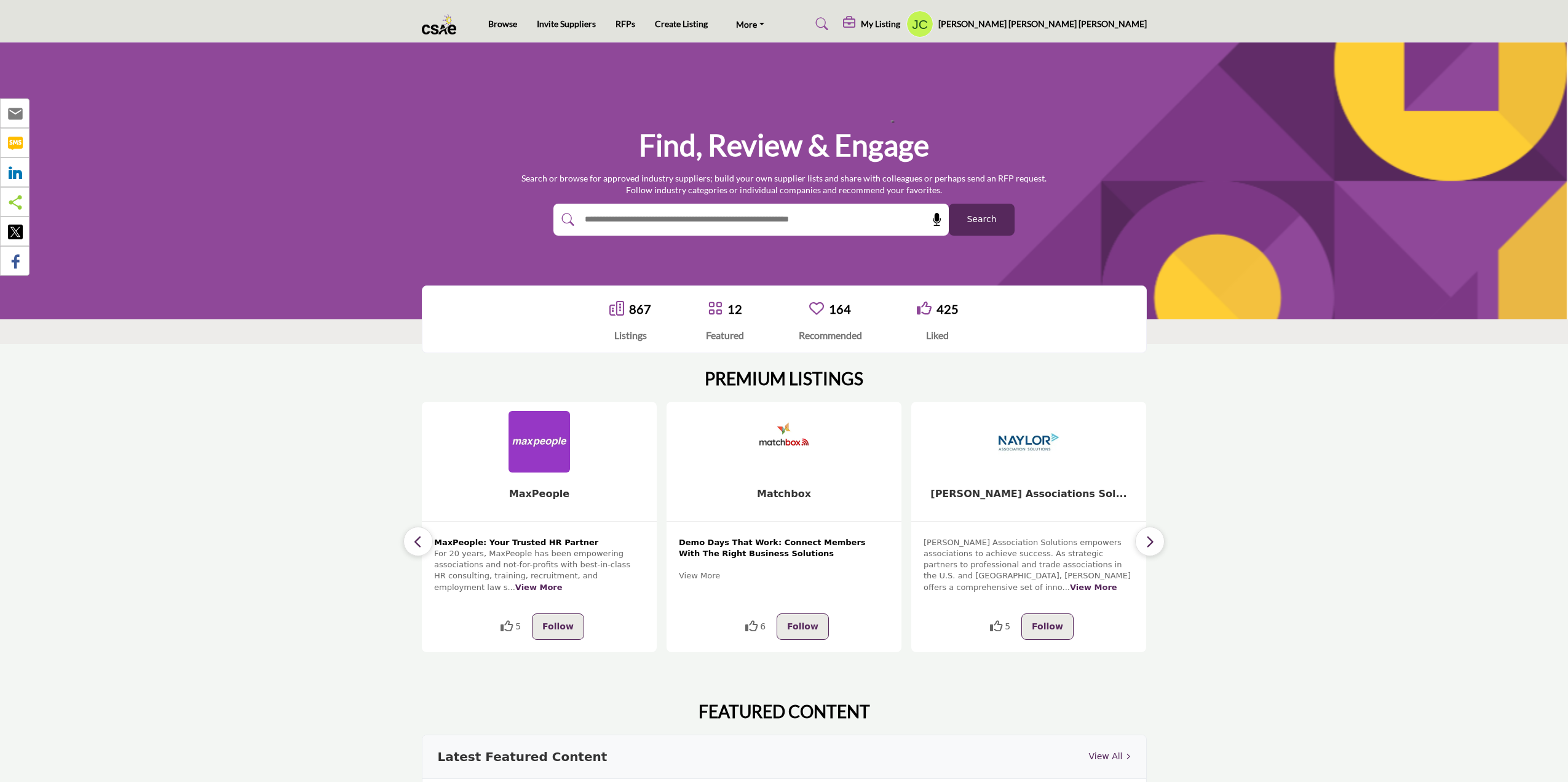
click at [1147, 539] on icon "button" at bounding box center [1149, 542] width 10 height 16
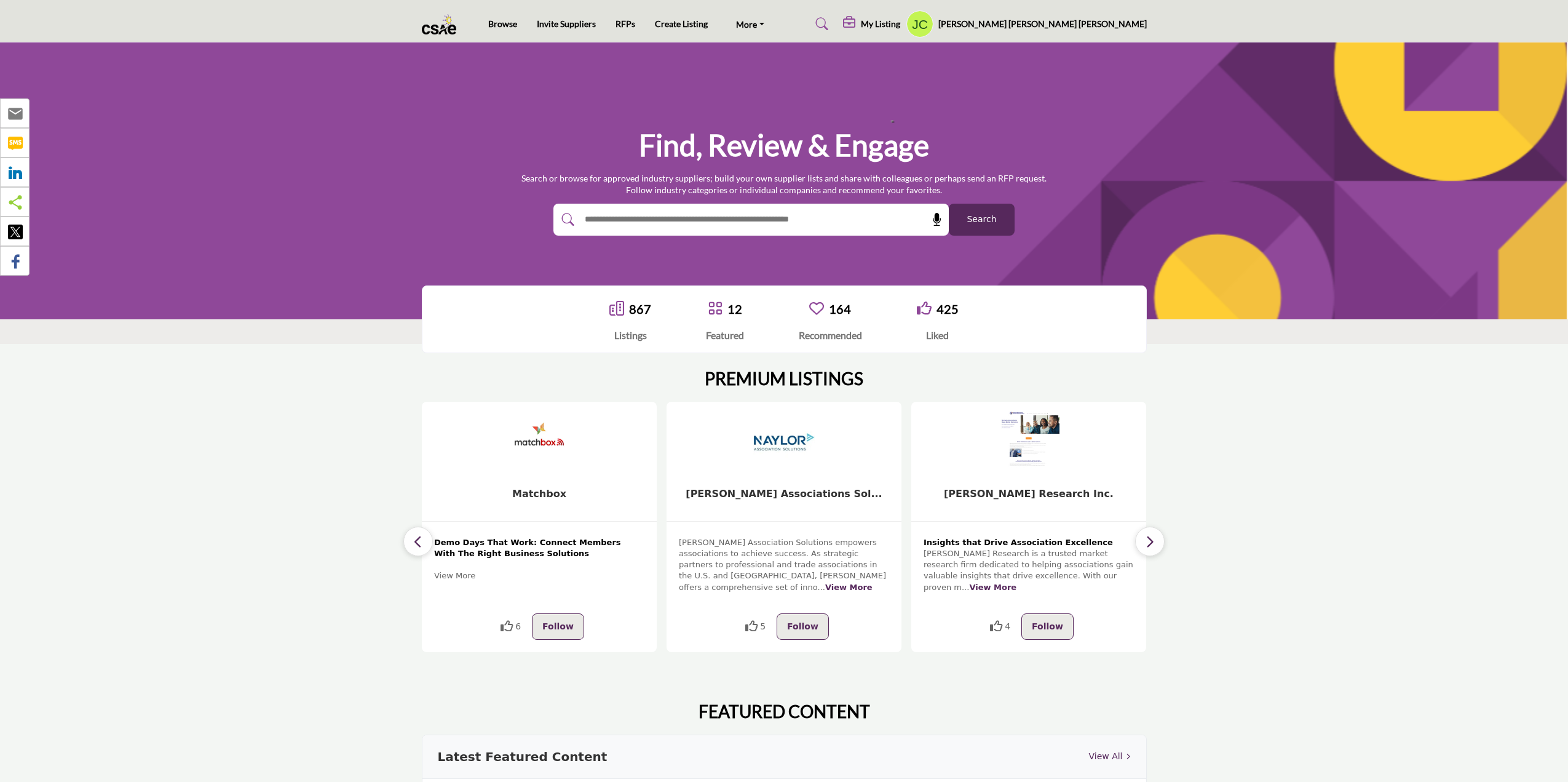
click at [1147, 539] on icon "button" at bounding box center [1149, 542] width 10 height 16
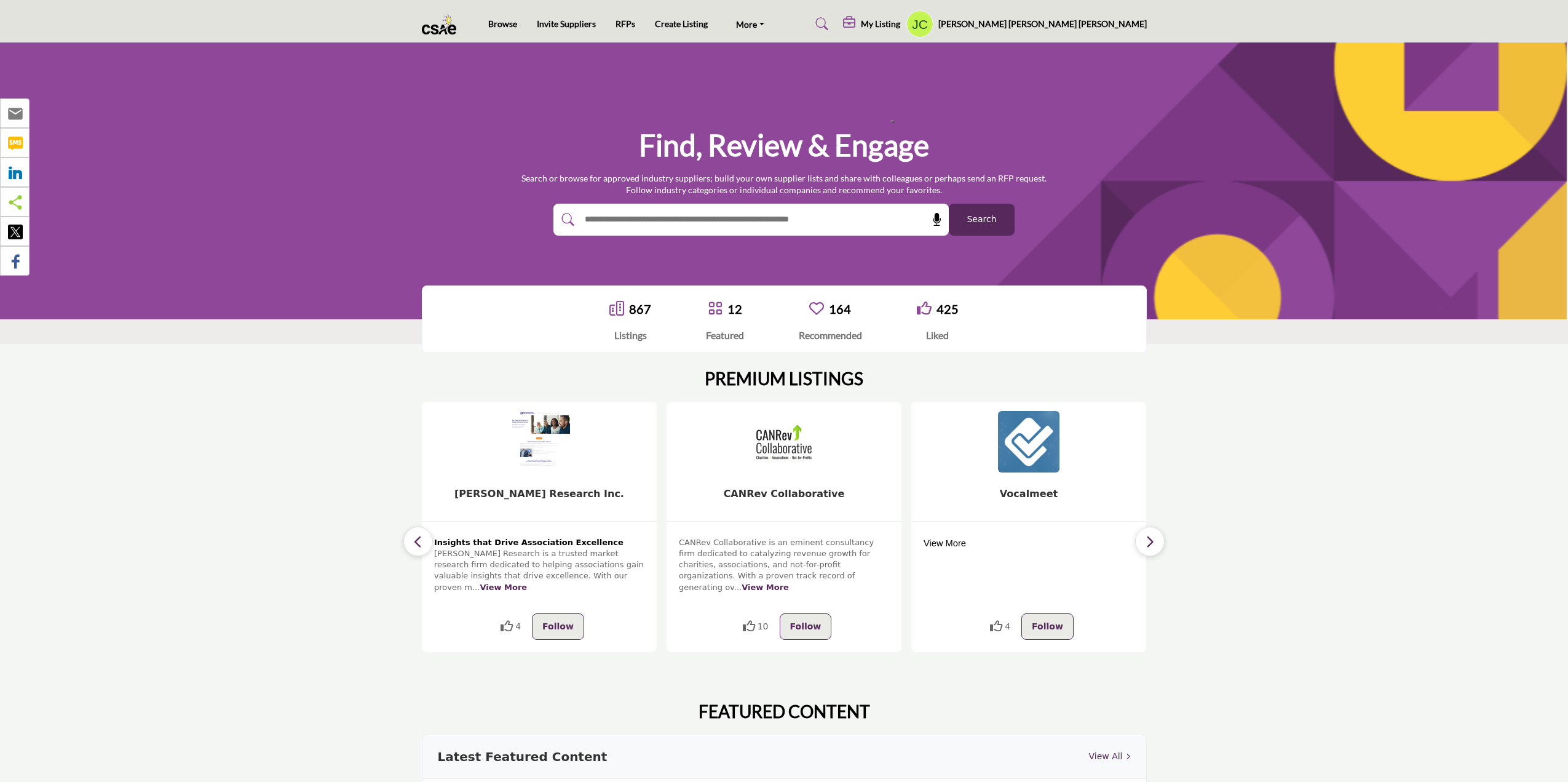
click at [1147, 539] on icon "button" at bounding box center [1149, 542] width 10 height 16
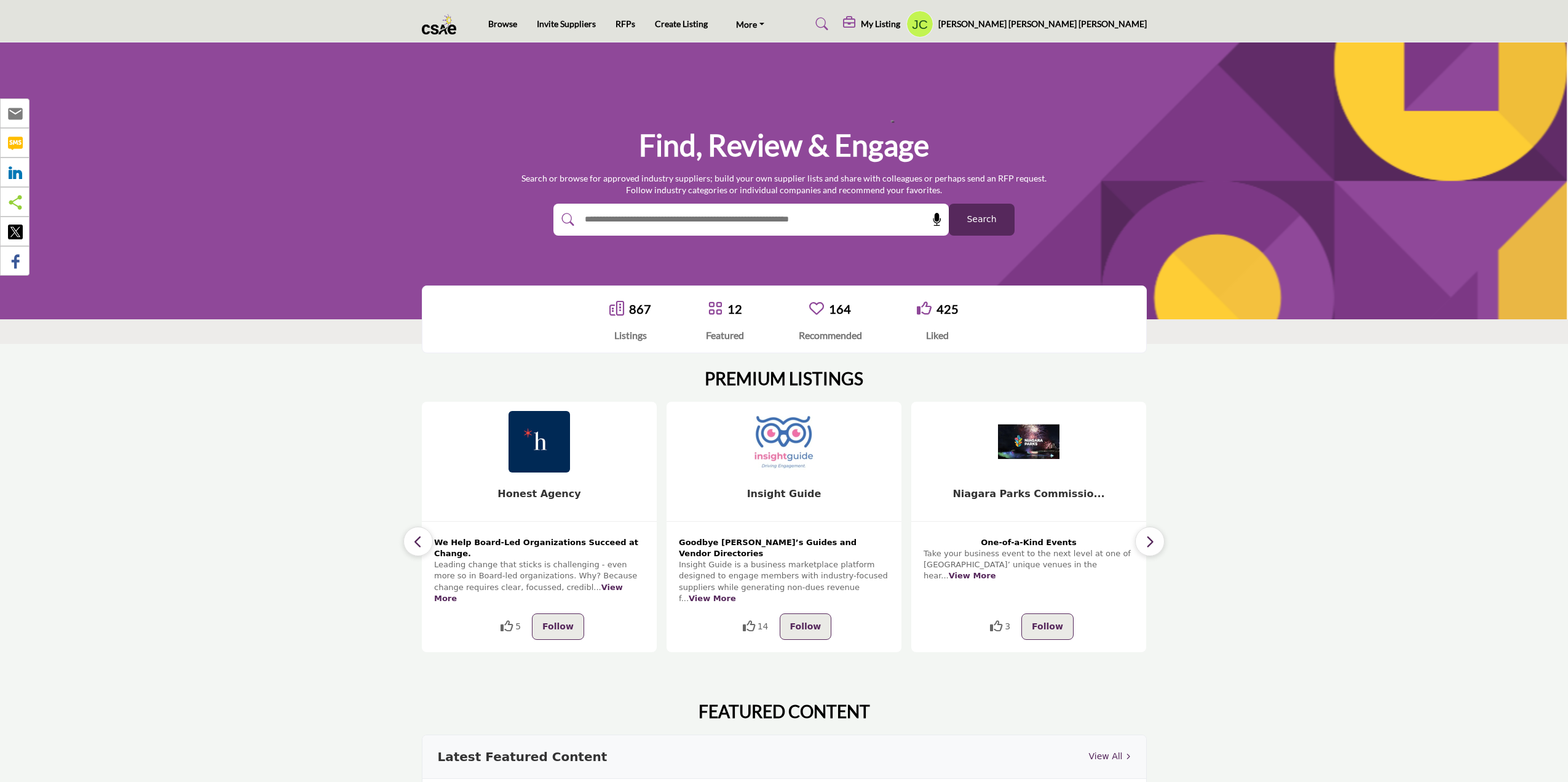
click at [426, 544] on button "button" at bounding box center [418, 541] width 29 height 29
click at [410, 538] on button "button" at bounding box center [418, 541] width 29 height 29
click at [414, 534] on icon "button" at bounding box center [418, 542] width 10 height 16
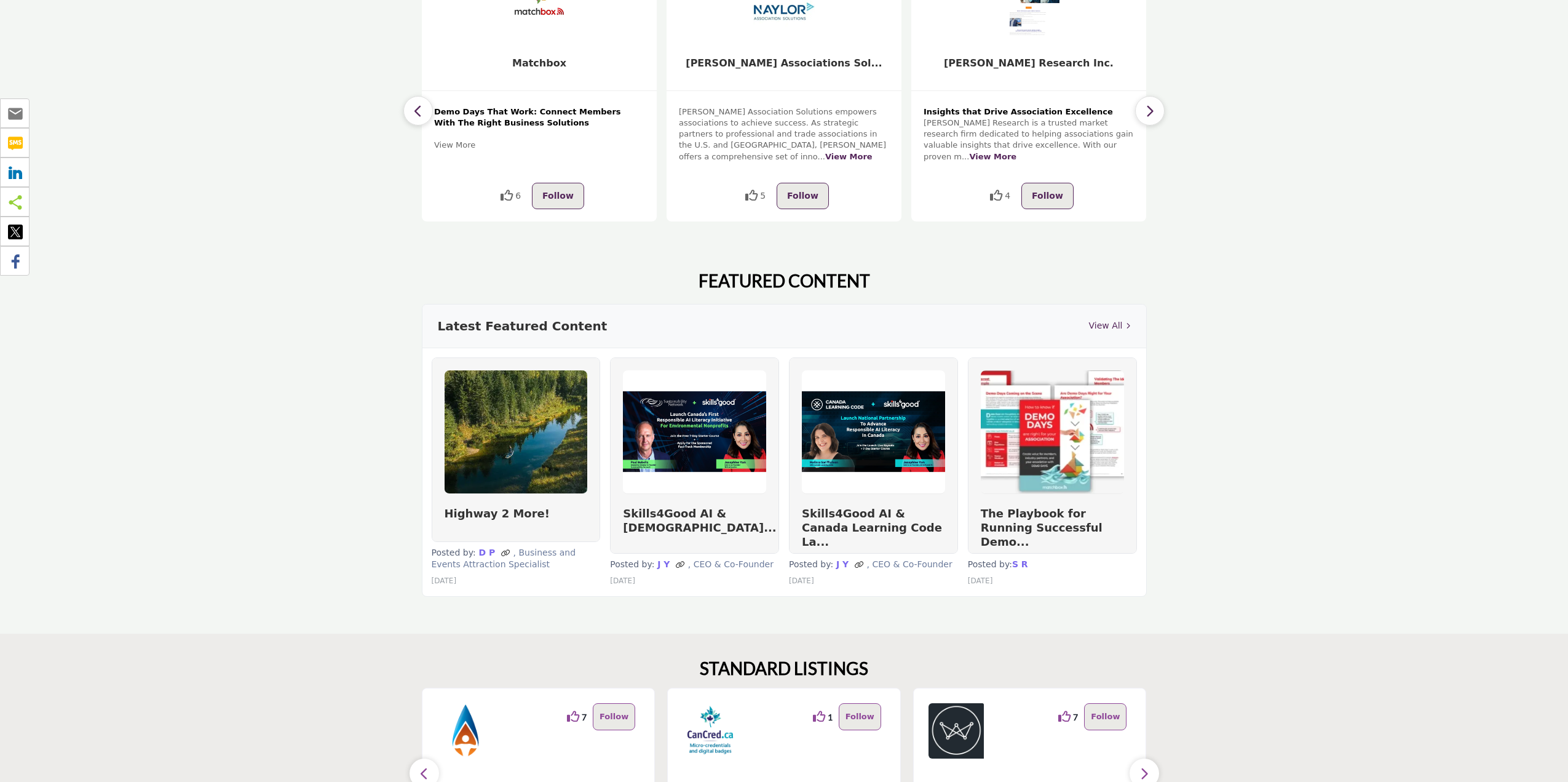
scroll to position [799, 0]
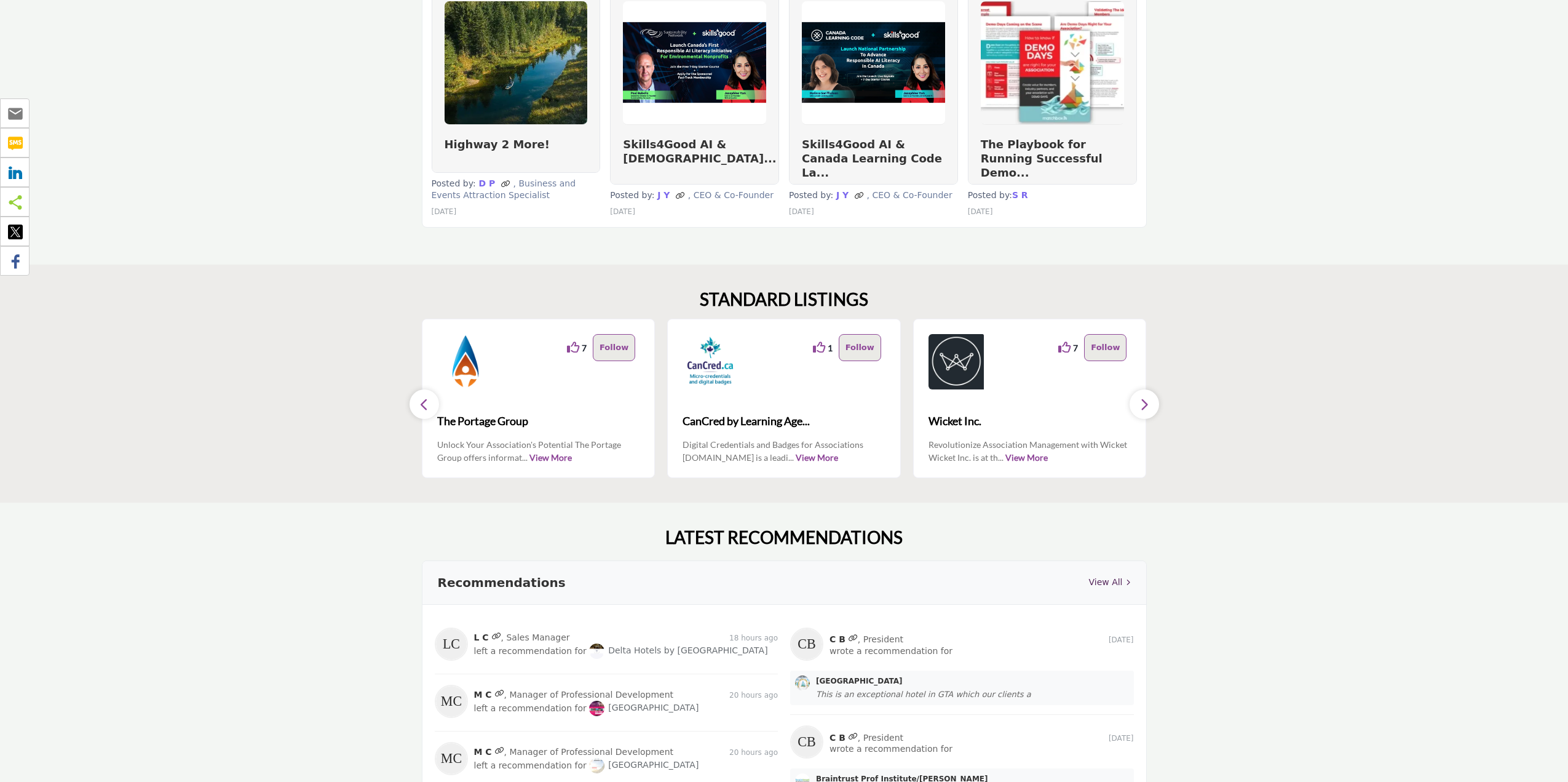
click at [1146, 401] on button "button" at bounding box center [1144, 404] width 29 height 29
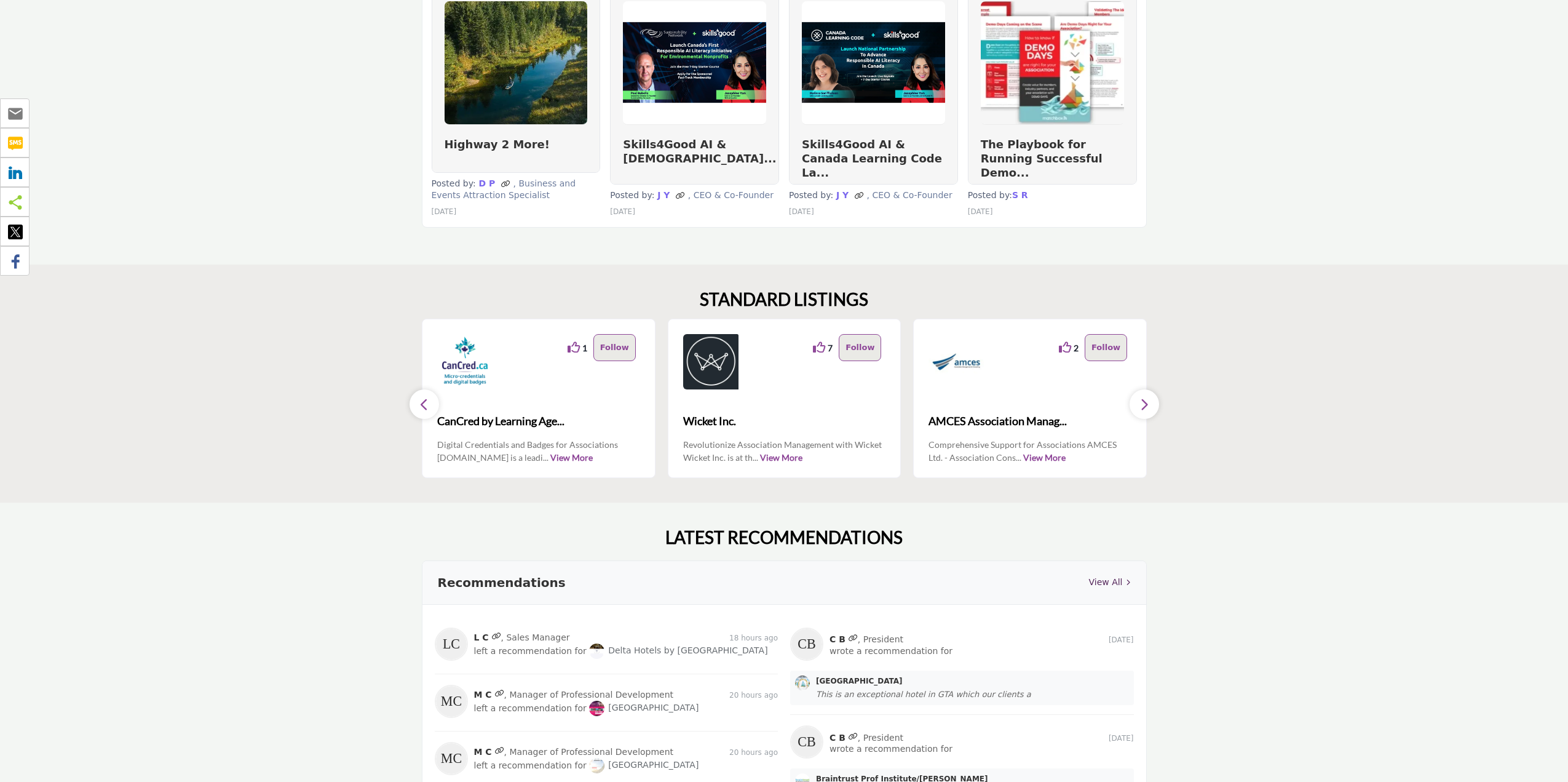
click at [1146, 401] on button "button" at bounding box center [1144, 404] width 29 height 29
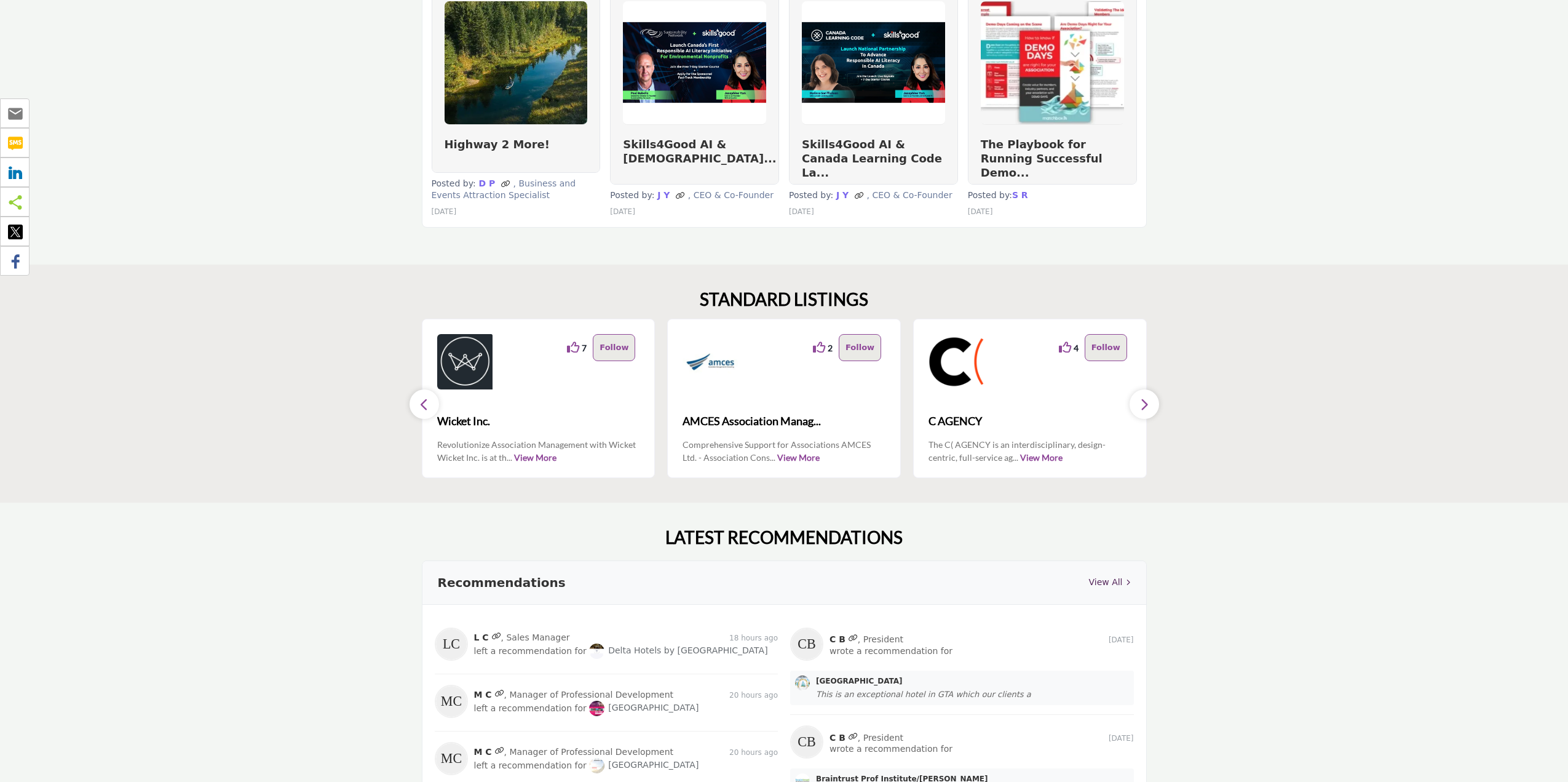
click at [1146, 401] on button "button" at bounding box center [1144, 404] width 29 height 29
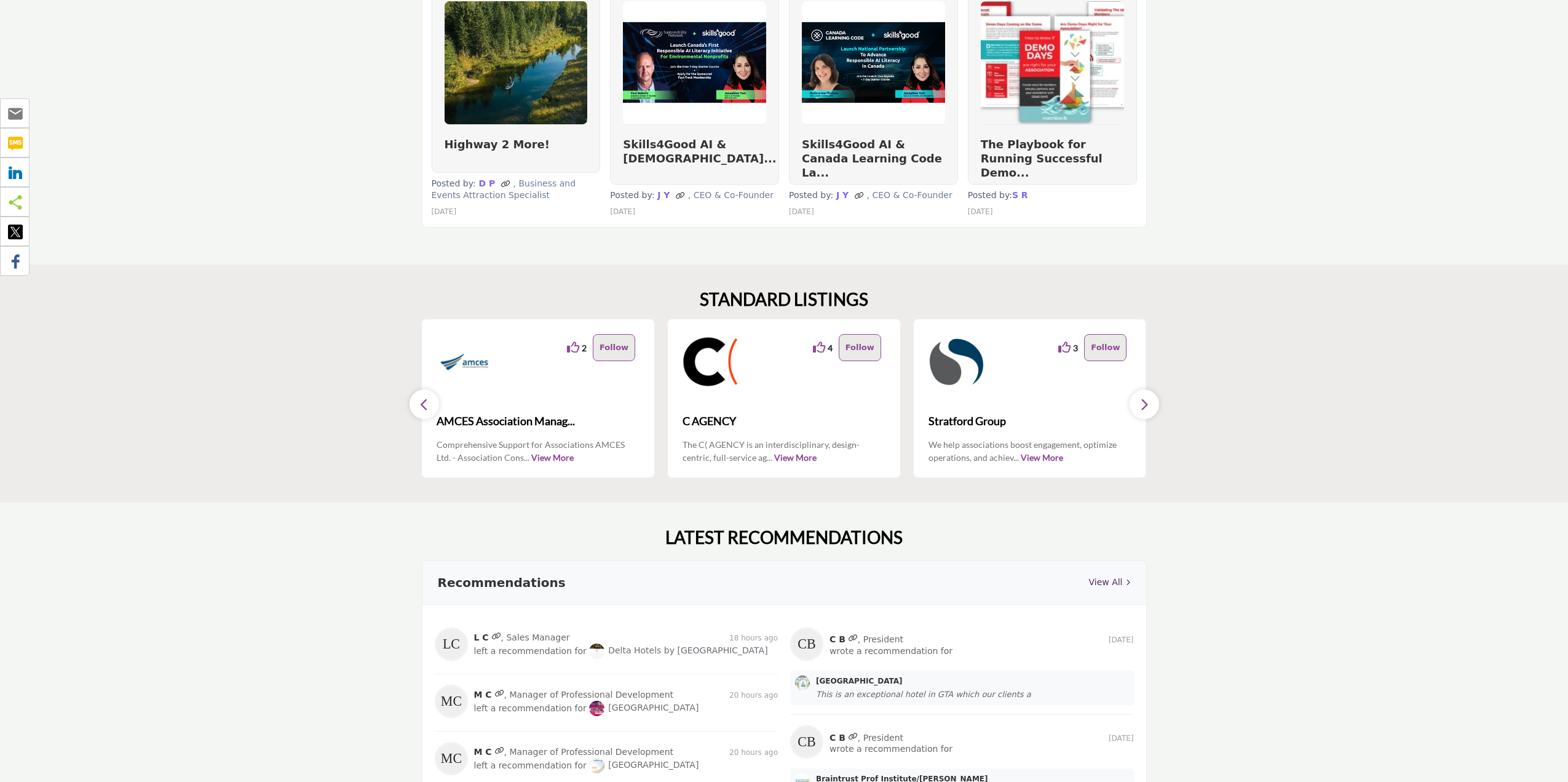
click at [1146, 401] on button "button" at bounding box center [1144, 404] width 29 height 29
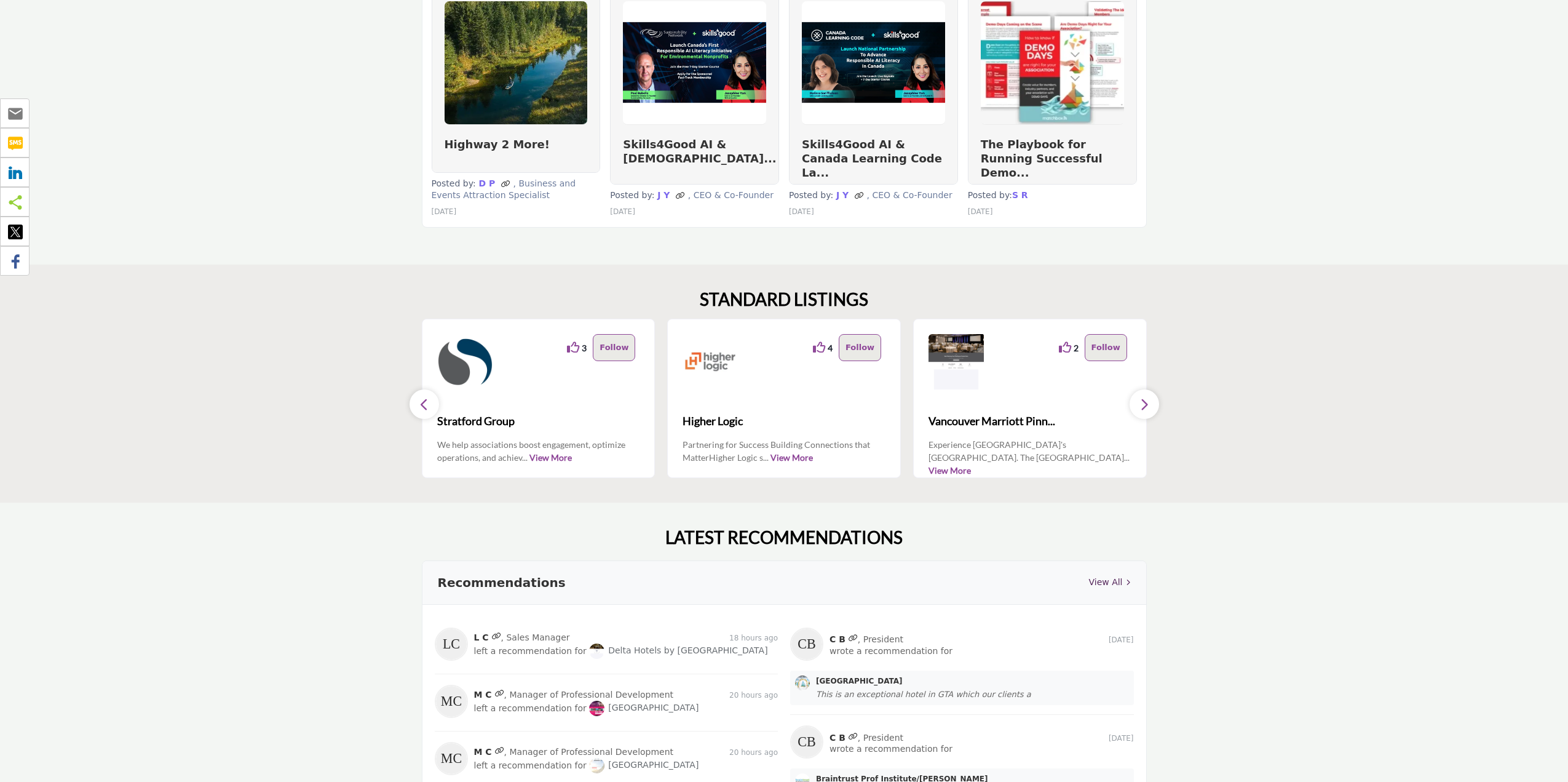
click at [1146, 401] on button "button" at bounding box center [1144, 404] width 29 height 29
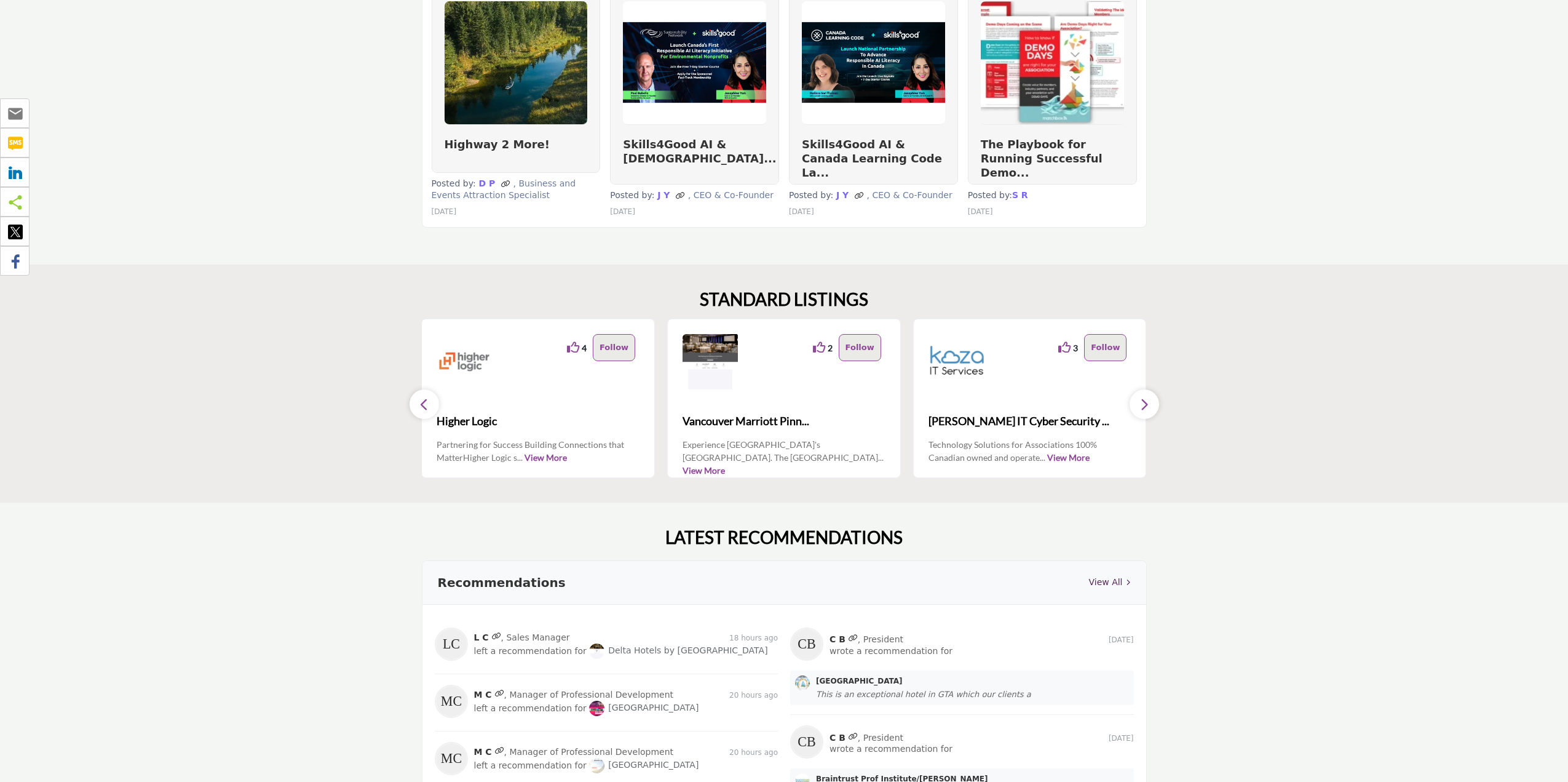
click at [1146, 401] on button "button" at bounding box center [1144, 404] width 29 height 29
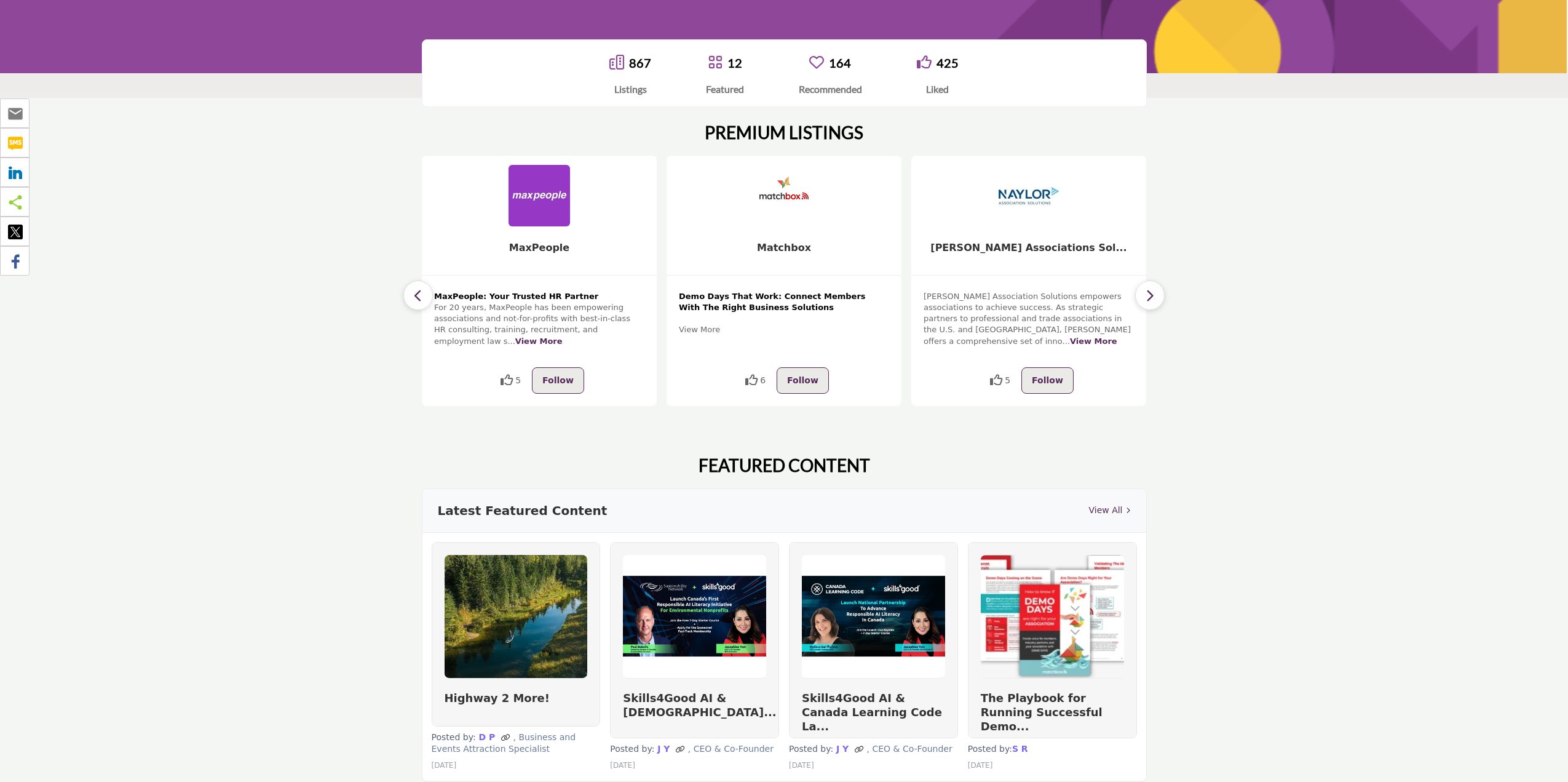
scroll to position [185, 0]
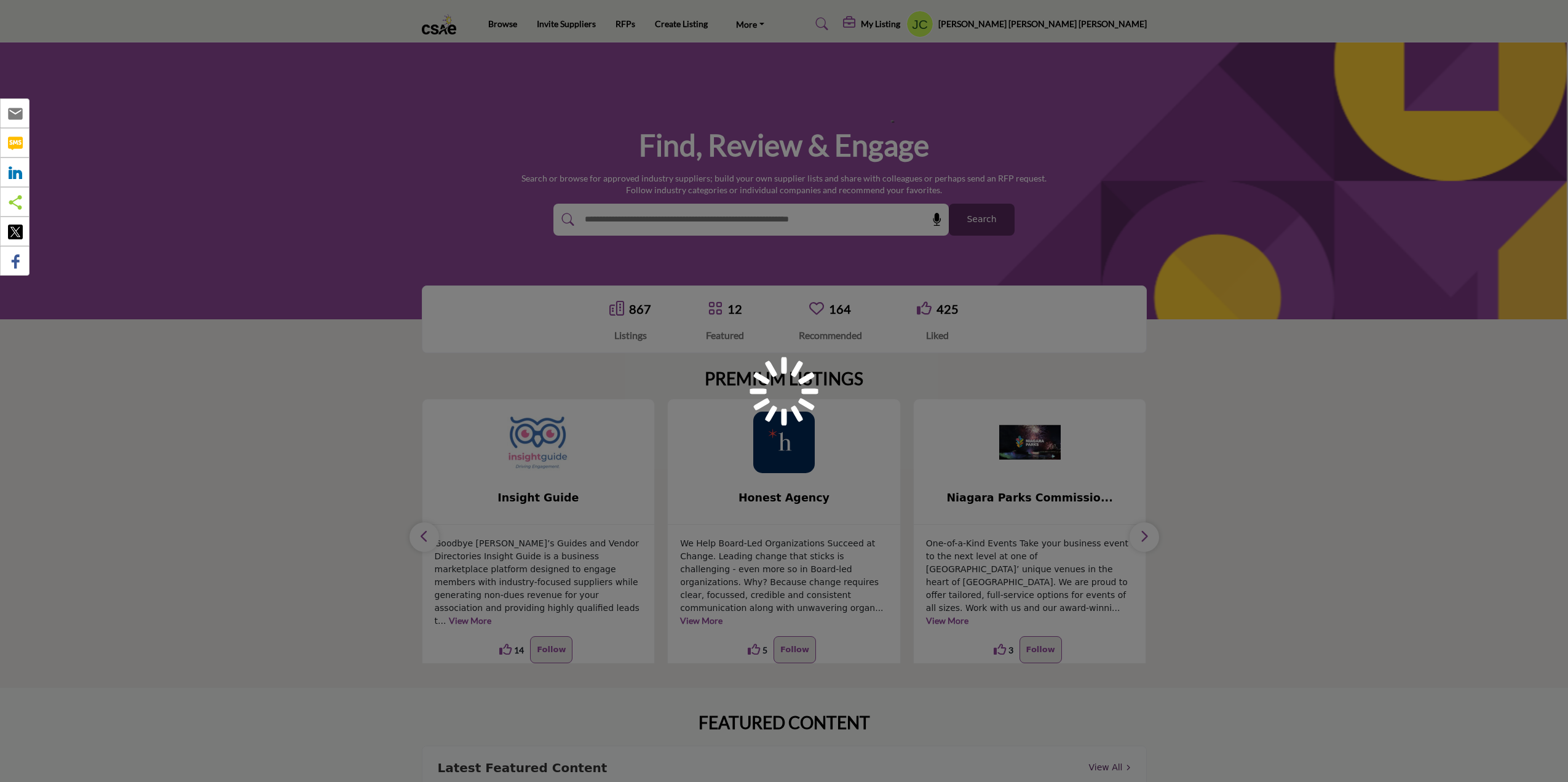
scroll to position [173, 0]
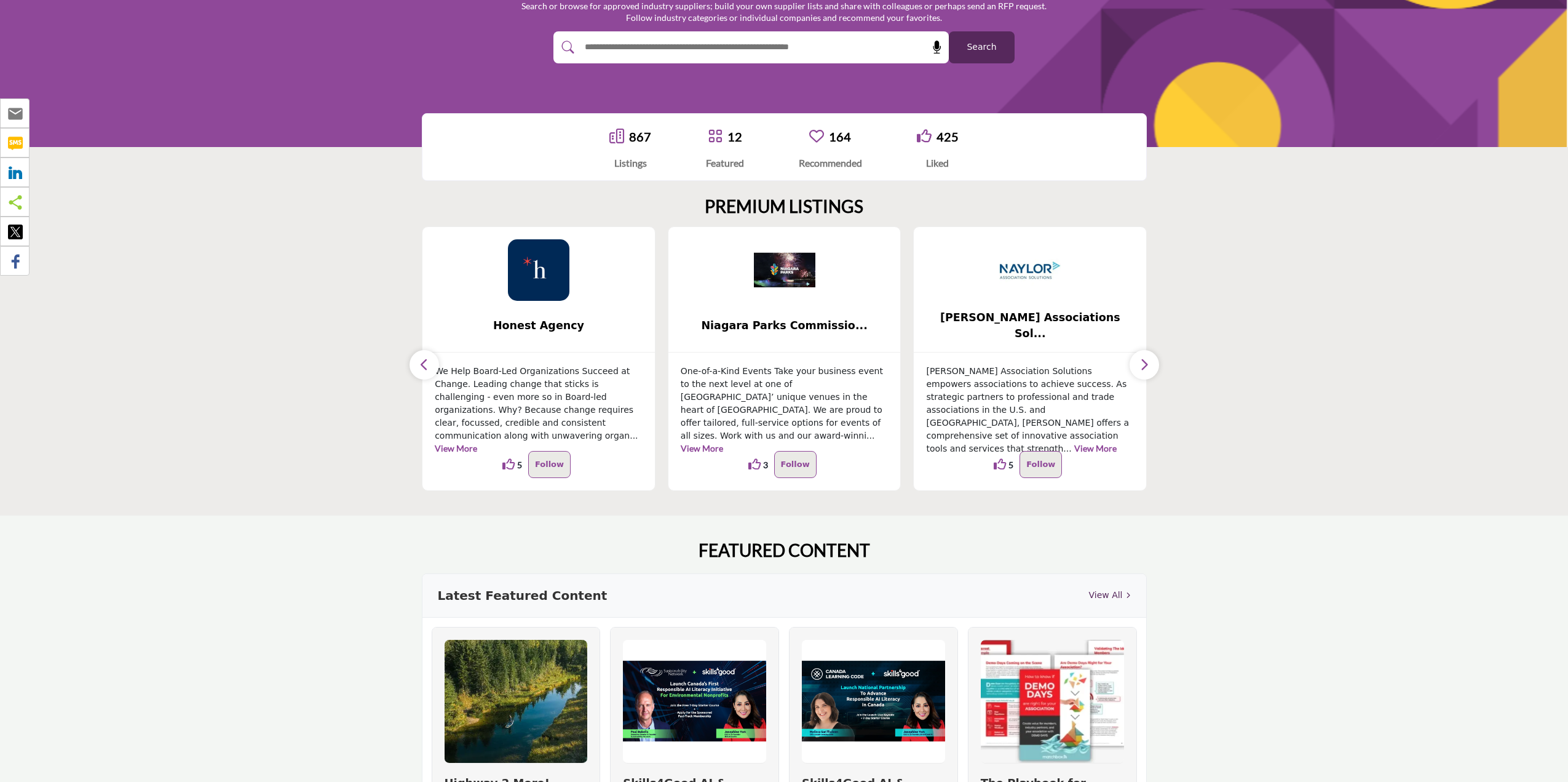
click at [1245, 274] on section "PREMIUM LISTINGS ... 14 14 5" at bounding box center [784, 343] width 1568 height 344
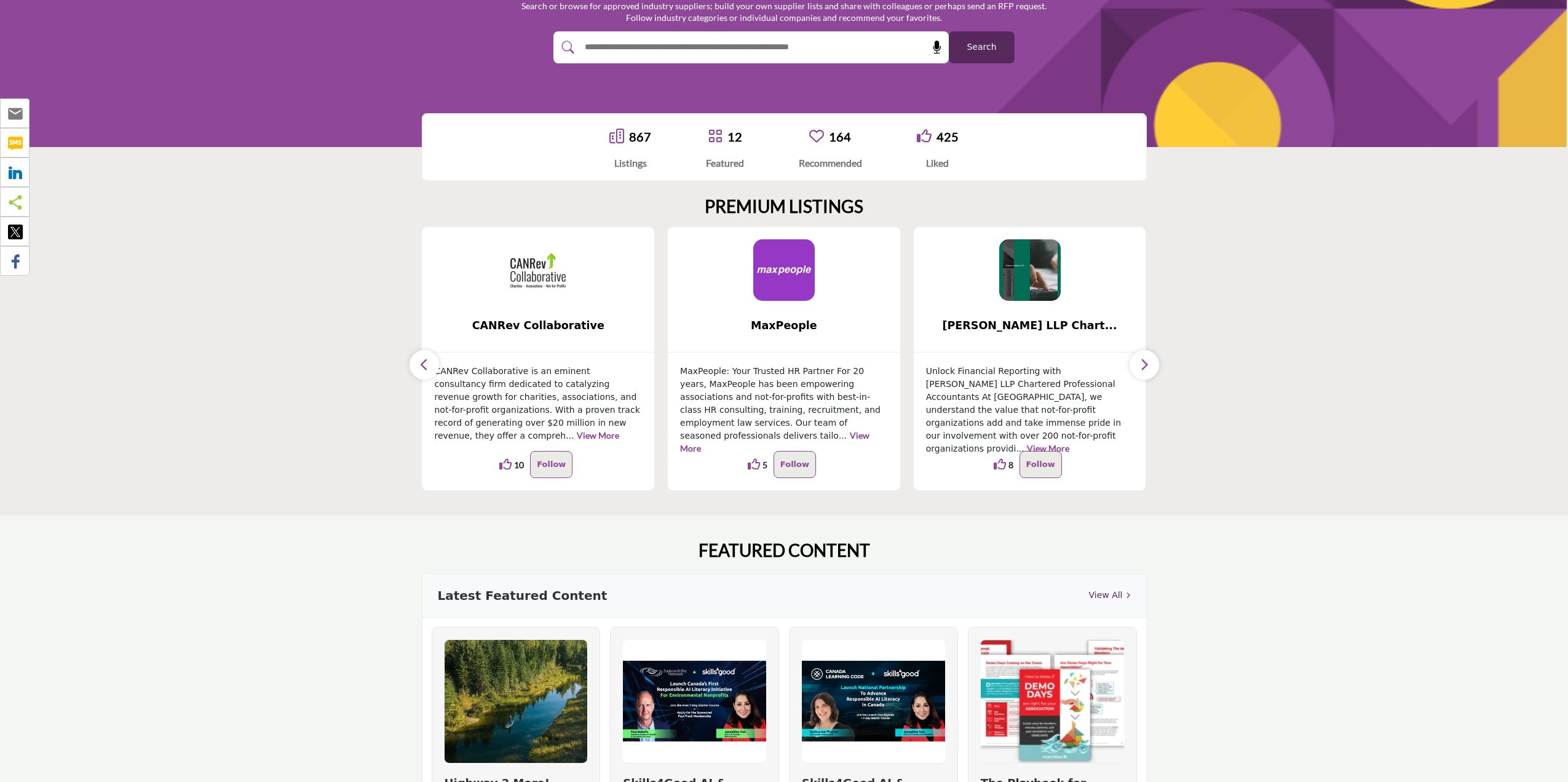
click at [1146, 367] on icon "button" at bounding box center [1144, 364] width 10 height 16
click at [434, 367] on button "button" at bounding box center [424, 365] width 29 height 29
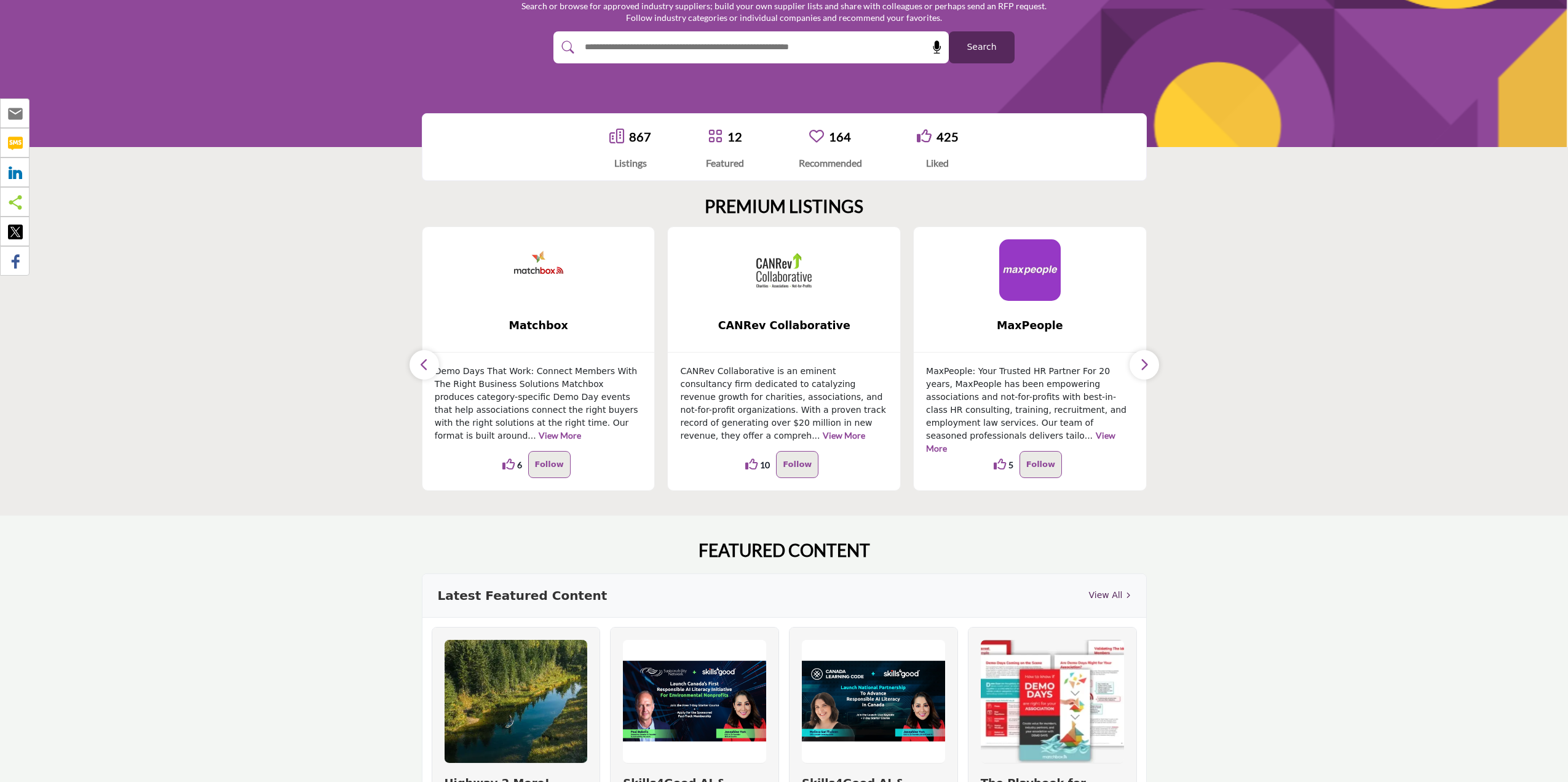
click at [434, 367] on button "button" at bounding box center [424, 365] width 29 height 29
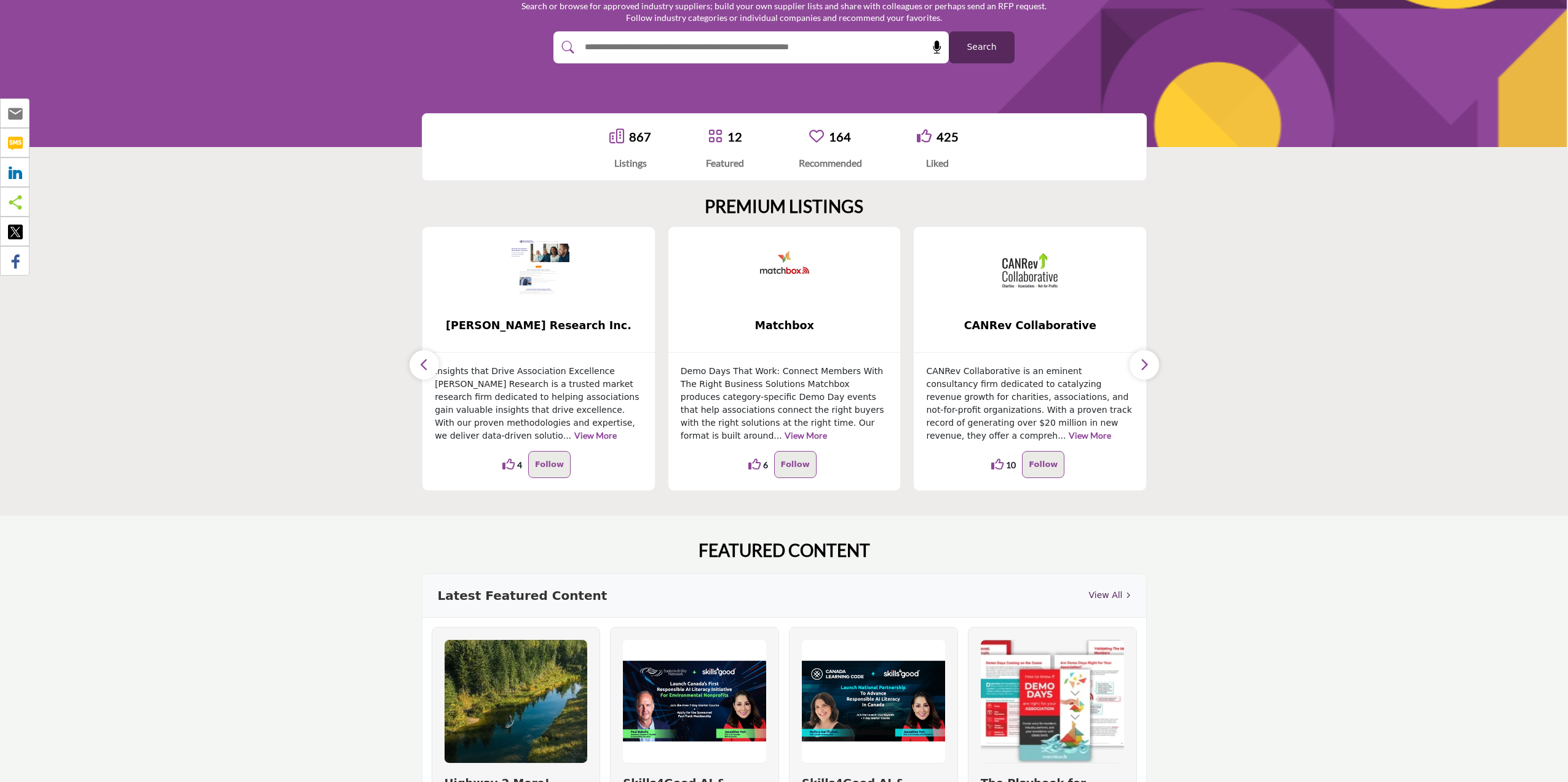
click at [434, 367] on button "button" at bounding box center [424, 365] width 29 height 29
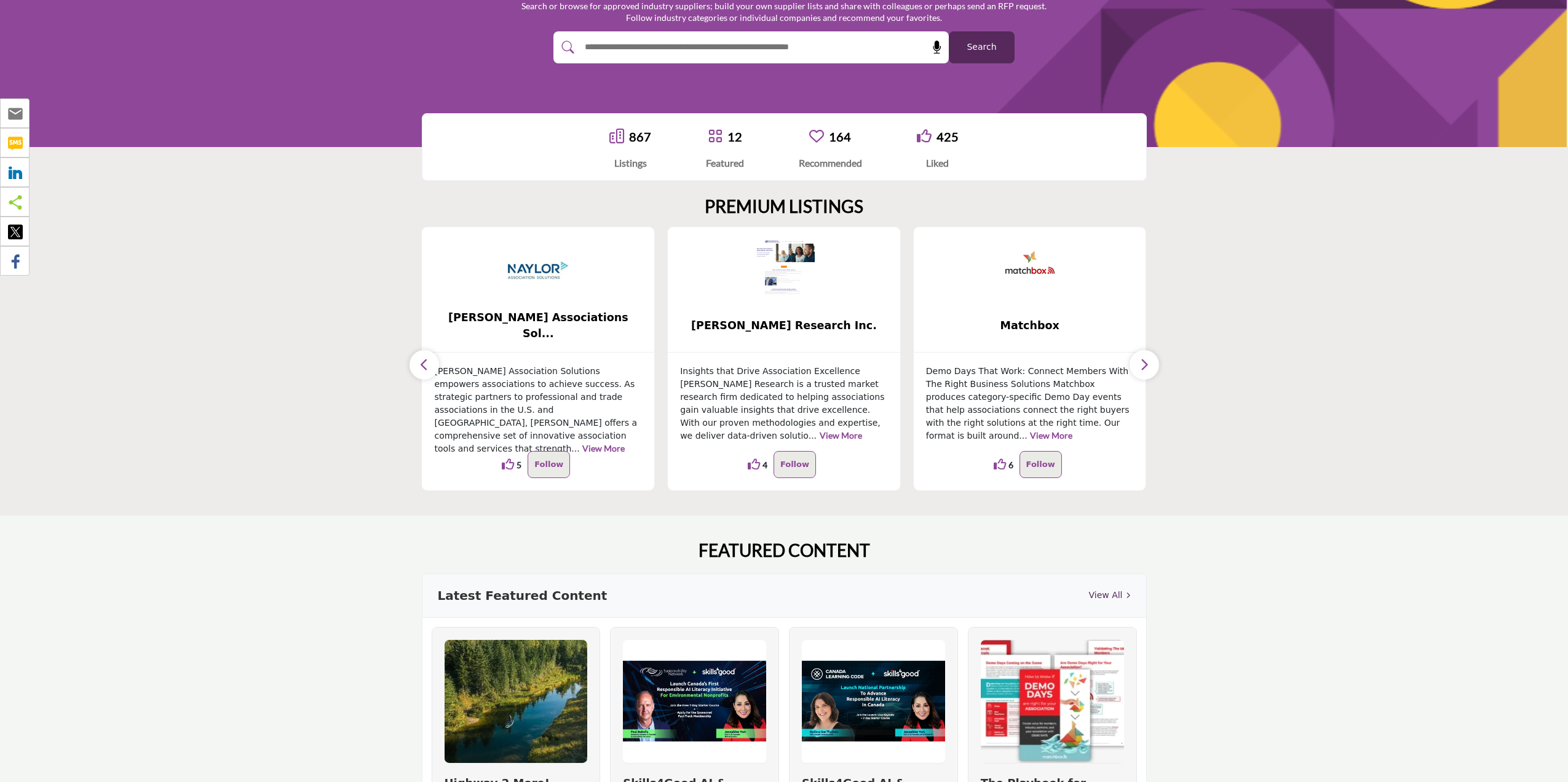
click at [434, 367] on button "button" at bounding box center [424, 365] width 29 height 29
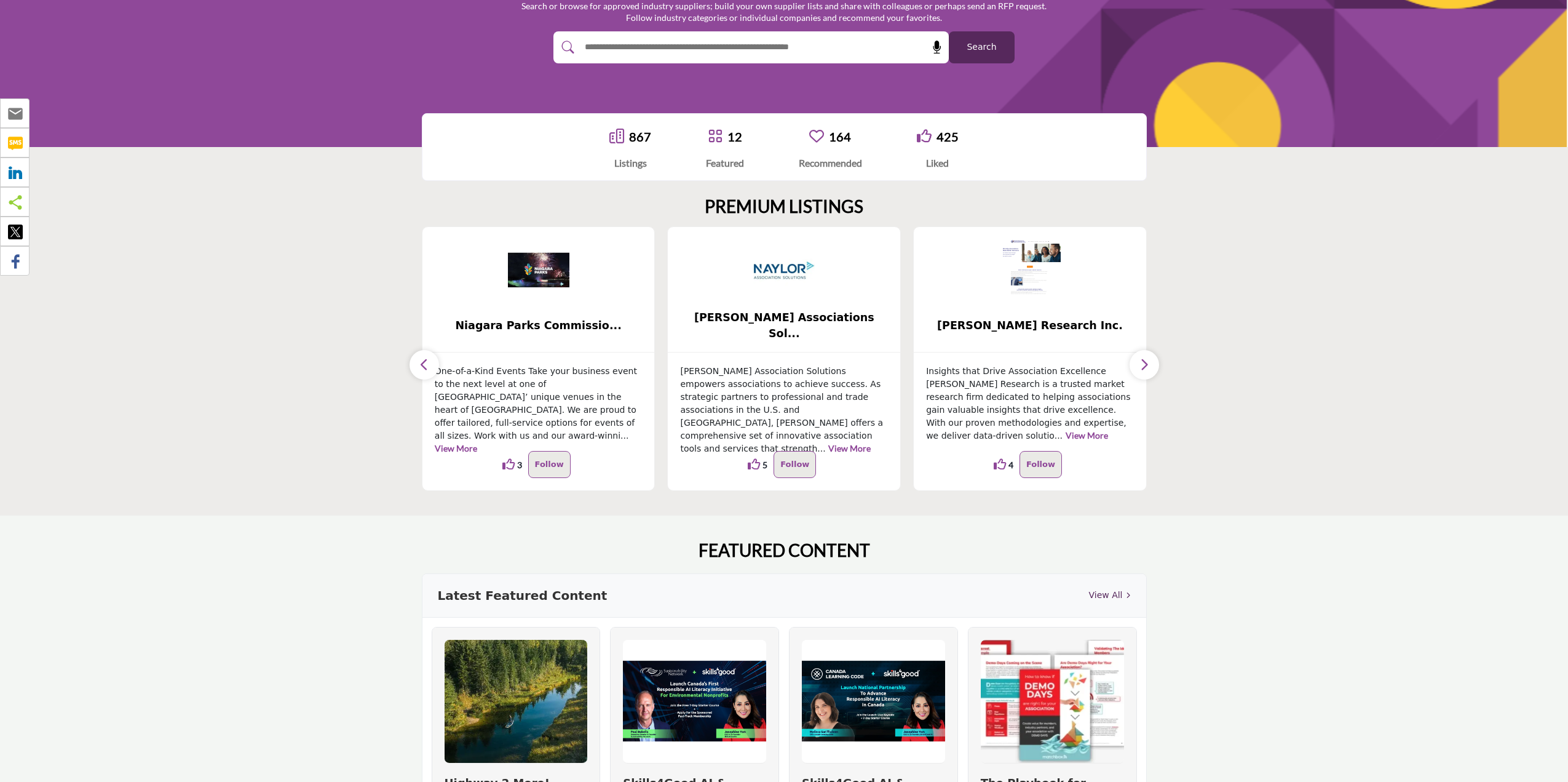
click at [434, 367] on button "button" at bounding box center [424, 365] width 29 height 29
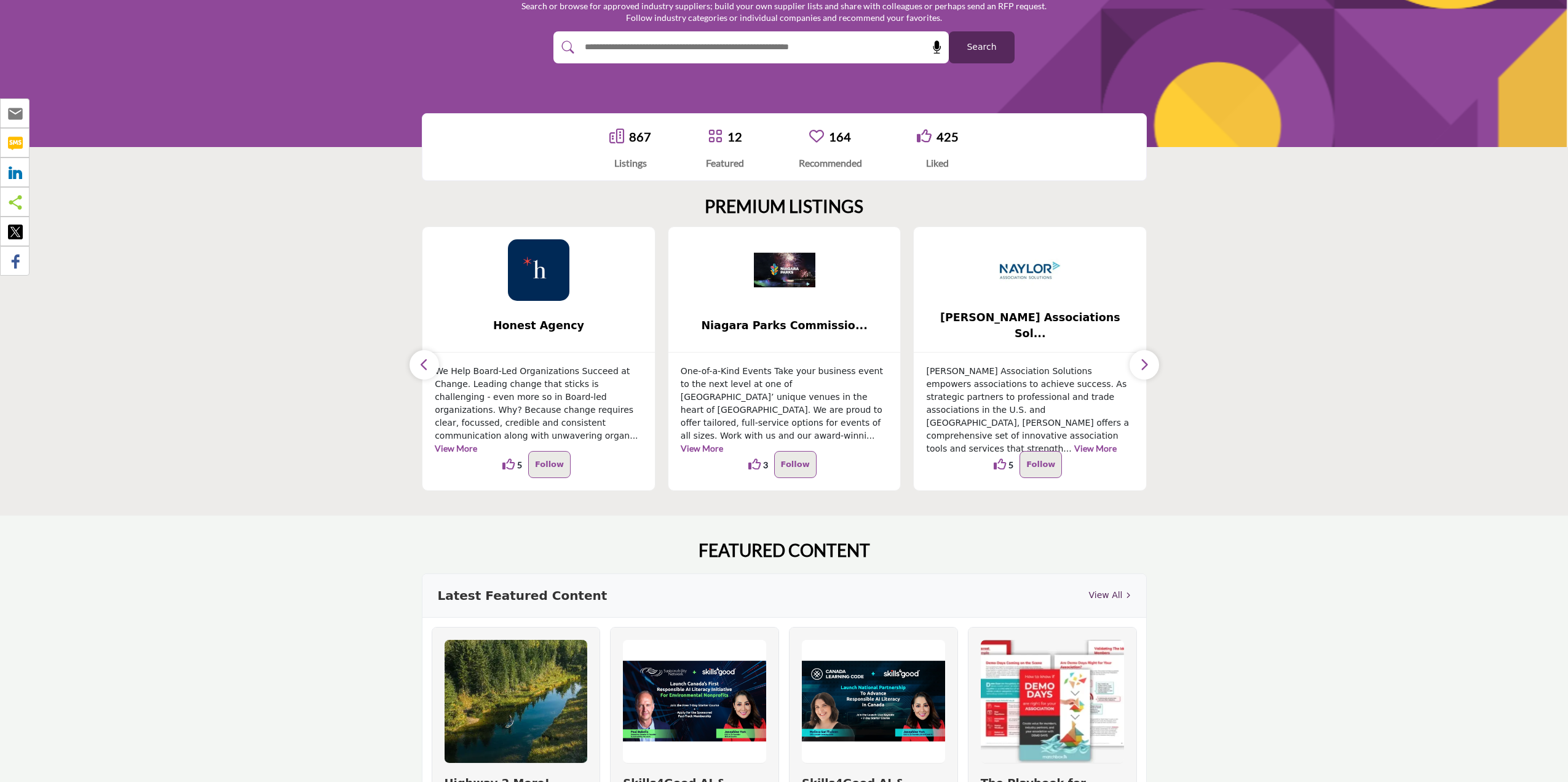
click at [434, 367] on button "button" at bounding box center [424, 365] width 29 height 29
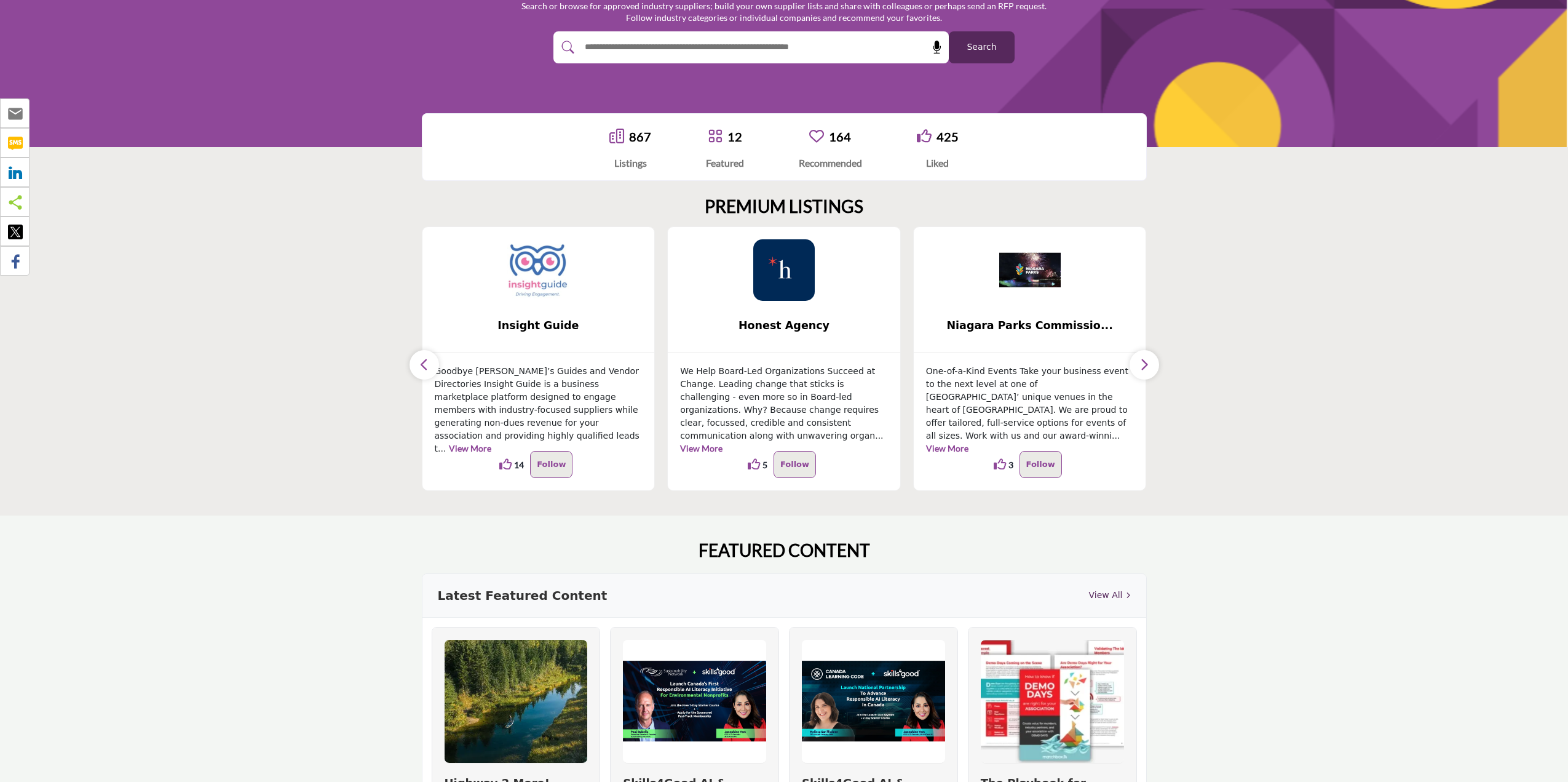
click at [434, 367] on button "button" at bounding box center [424, 365] width 29 height 29
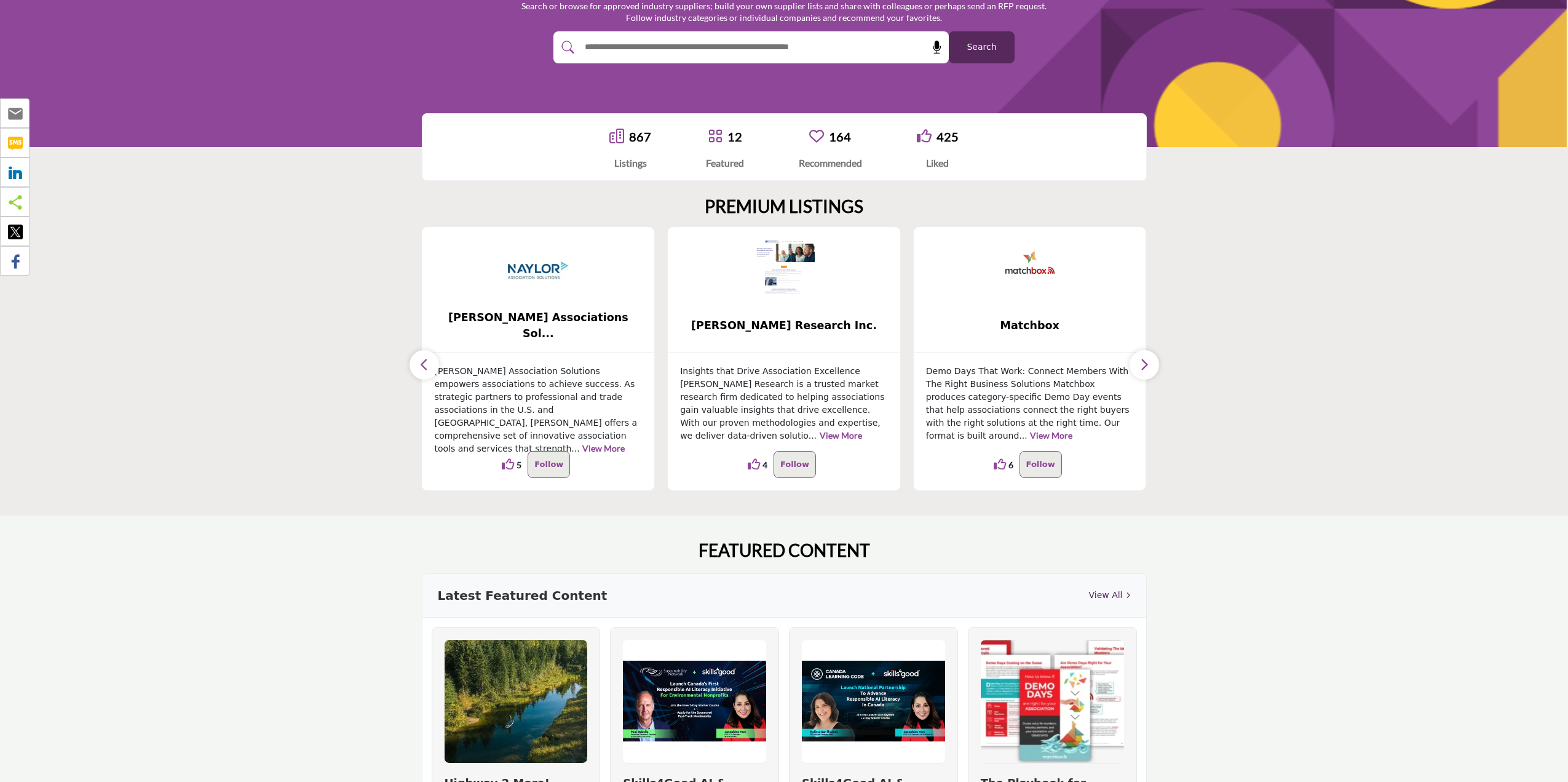
drag, startPoint x: 971, startPoint y: 379, endPoint x: 958, endPoint y: 367, distance: 17.7
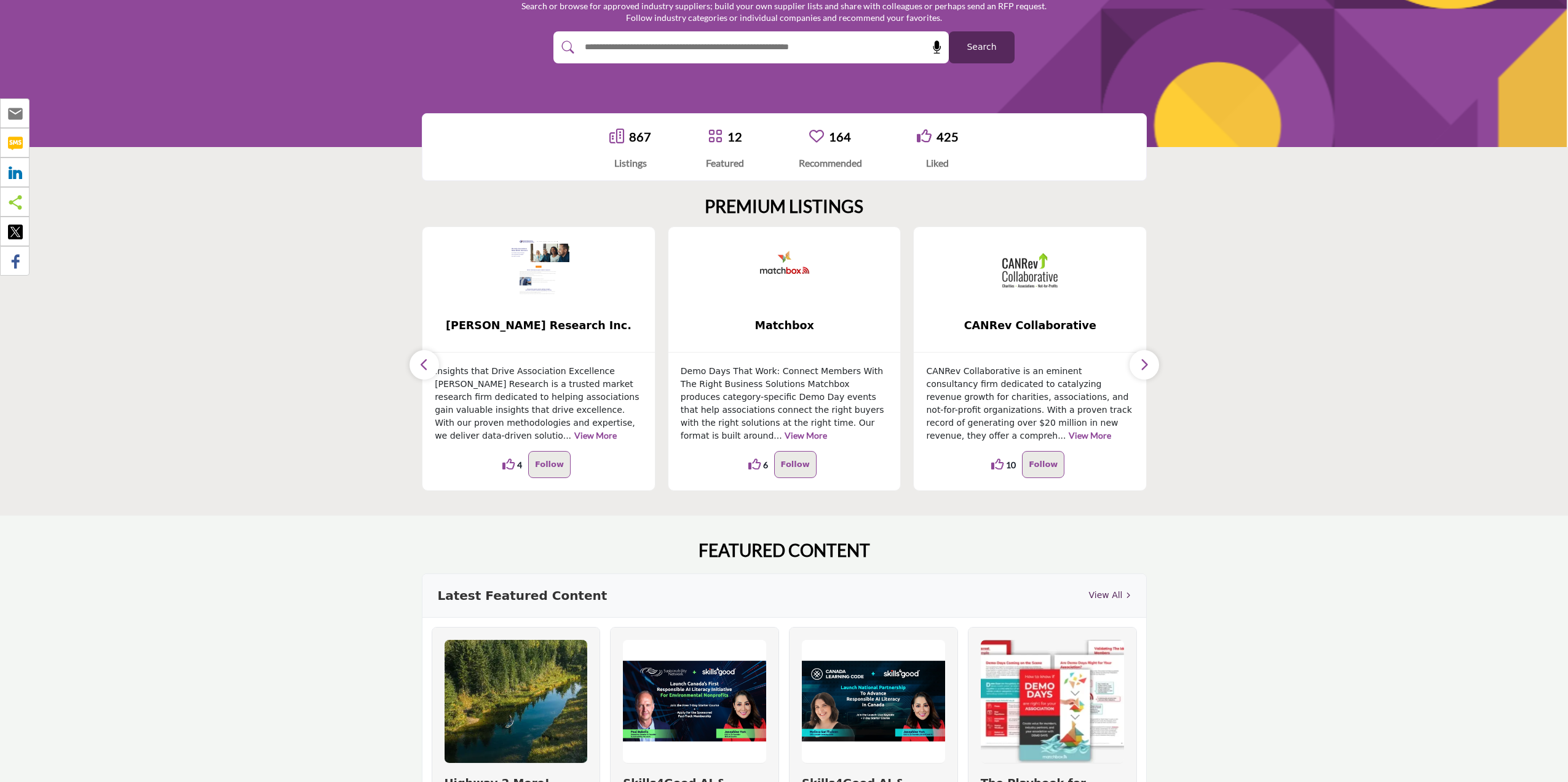
drag, startPoint x: 958, startPoint y: 367, endPoint x: 736, endPoint y: 385, distance: 222.7
click at [736, 385] on p "Demo Days That Work: Connect Members With The Right Business Solutions Matchbox…" at bounding box center [784, 403] width 208 height 77
